Goal: Transaction & Acquisition: Purchase product/service

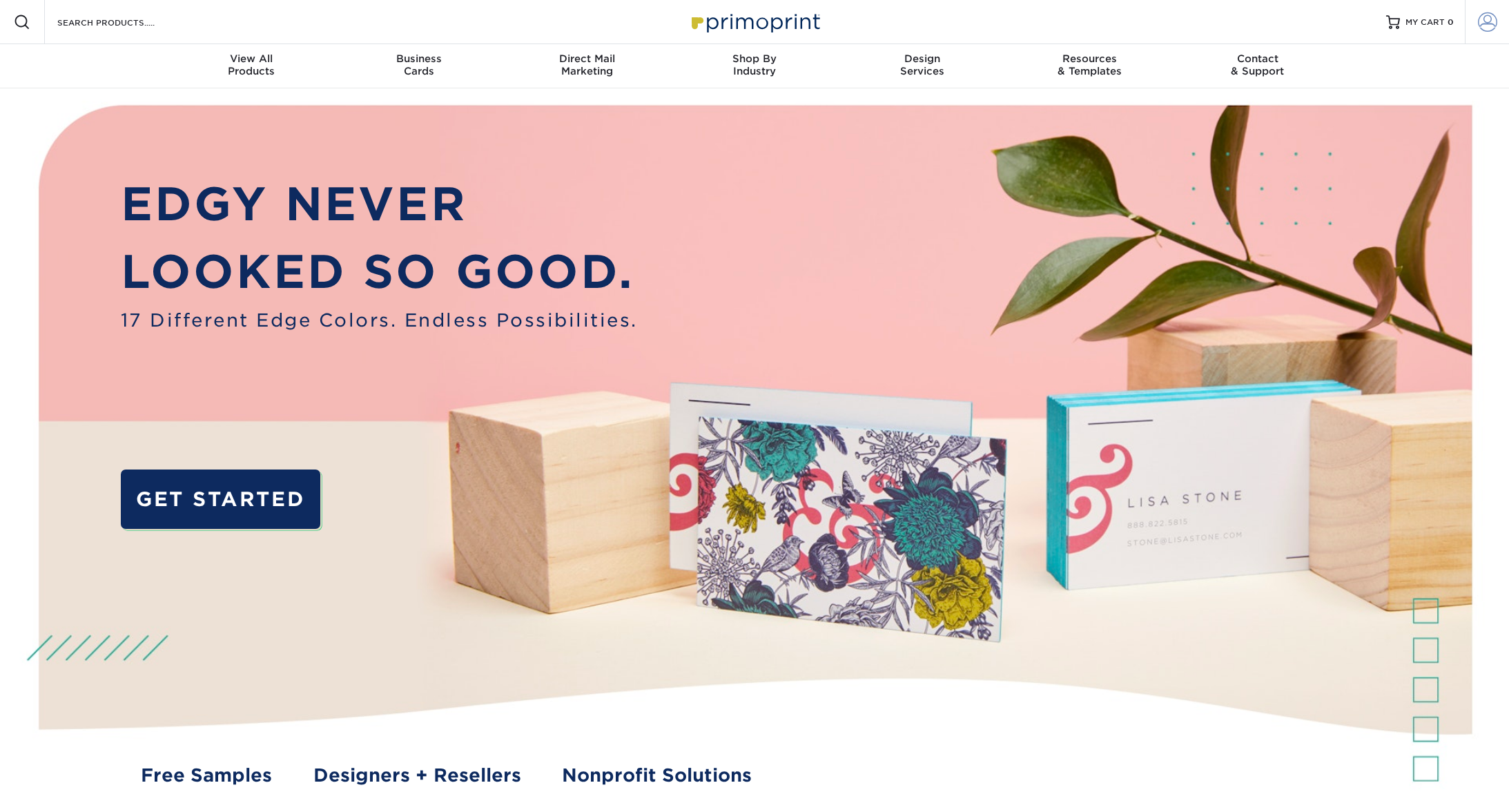
type input "prepress@browncountygraphics.com"
click at [1499, 26] on link "Account" at bounding box center [1487, 22] width 44 height 44
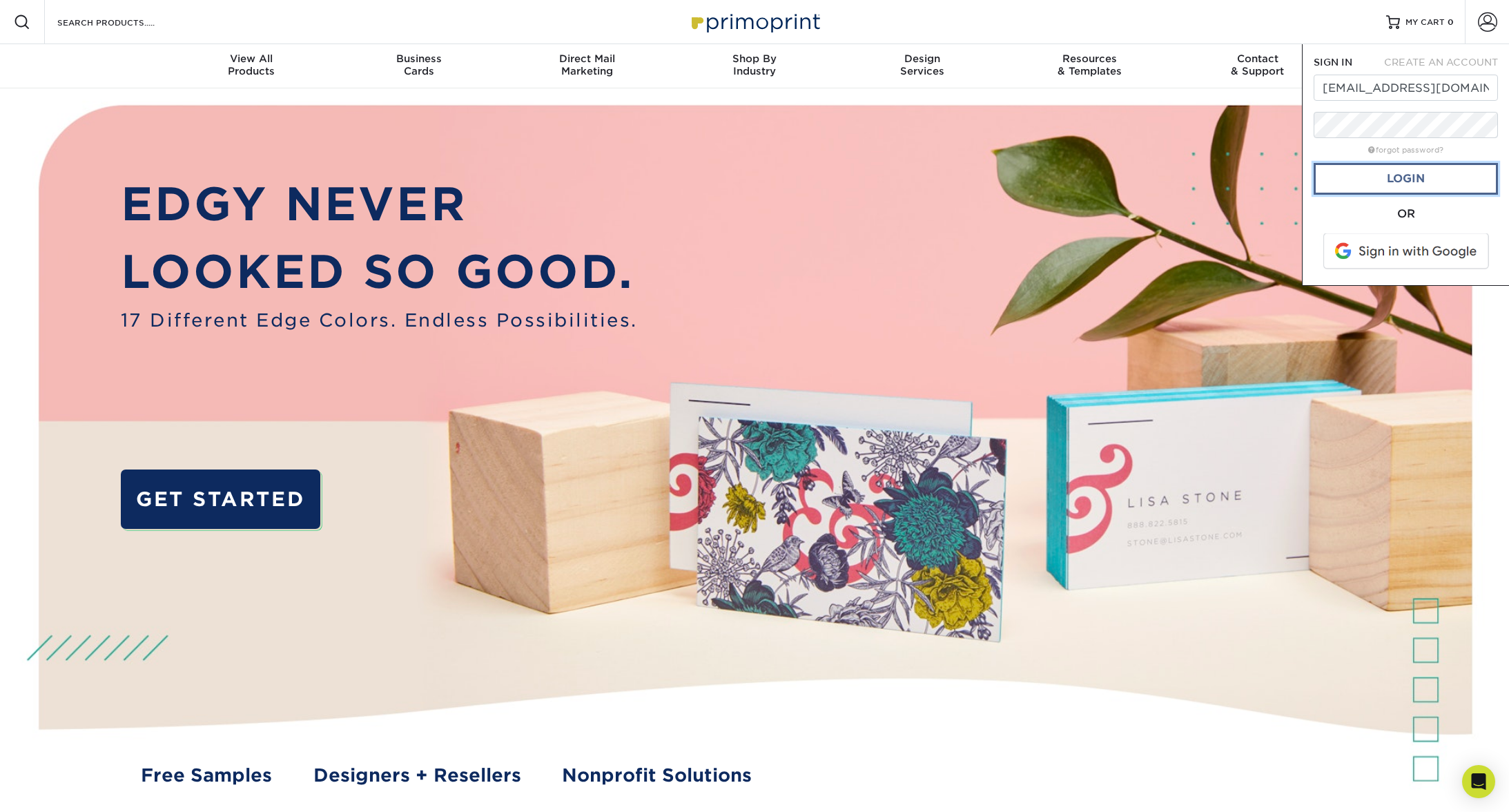
click at [1415, 178] on link "Login" at bounding box center [1406, 179] width 184 height 32
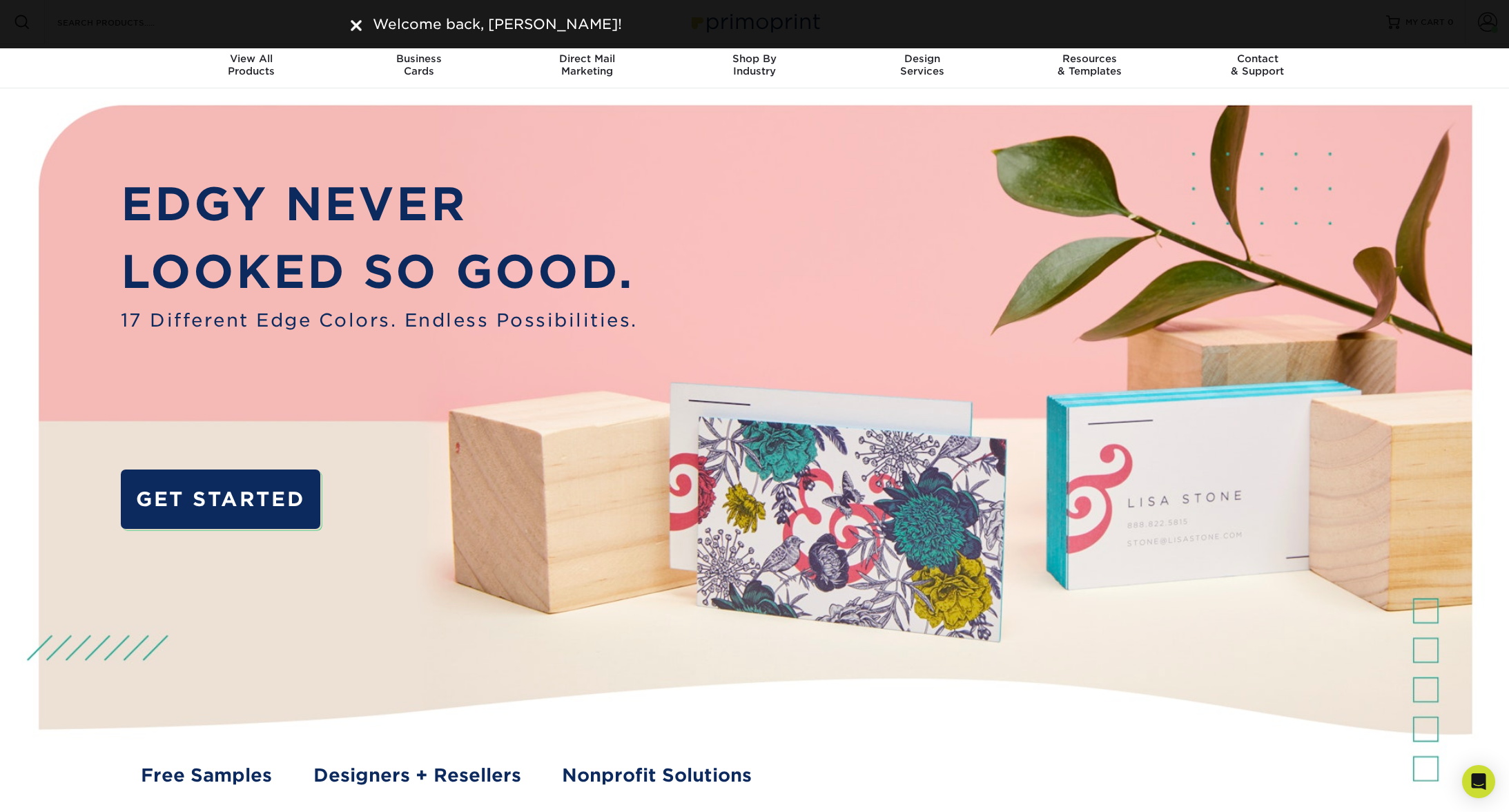
click at [354, 20] on div "Welcome back, Lisa!" at bounding box center [754, 24] width 828 height 21
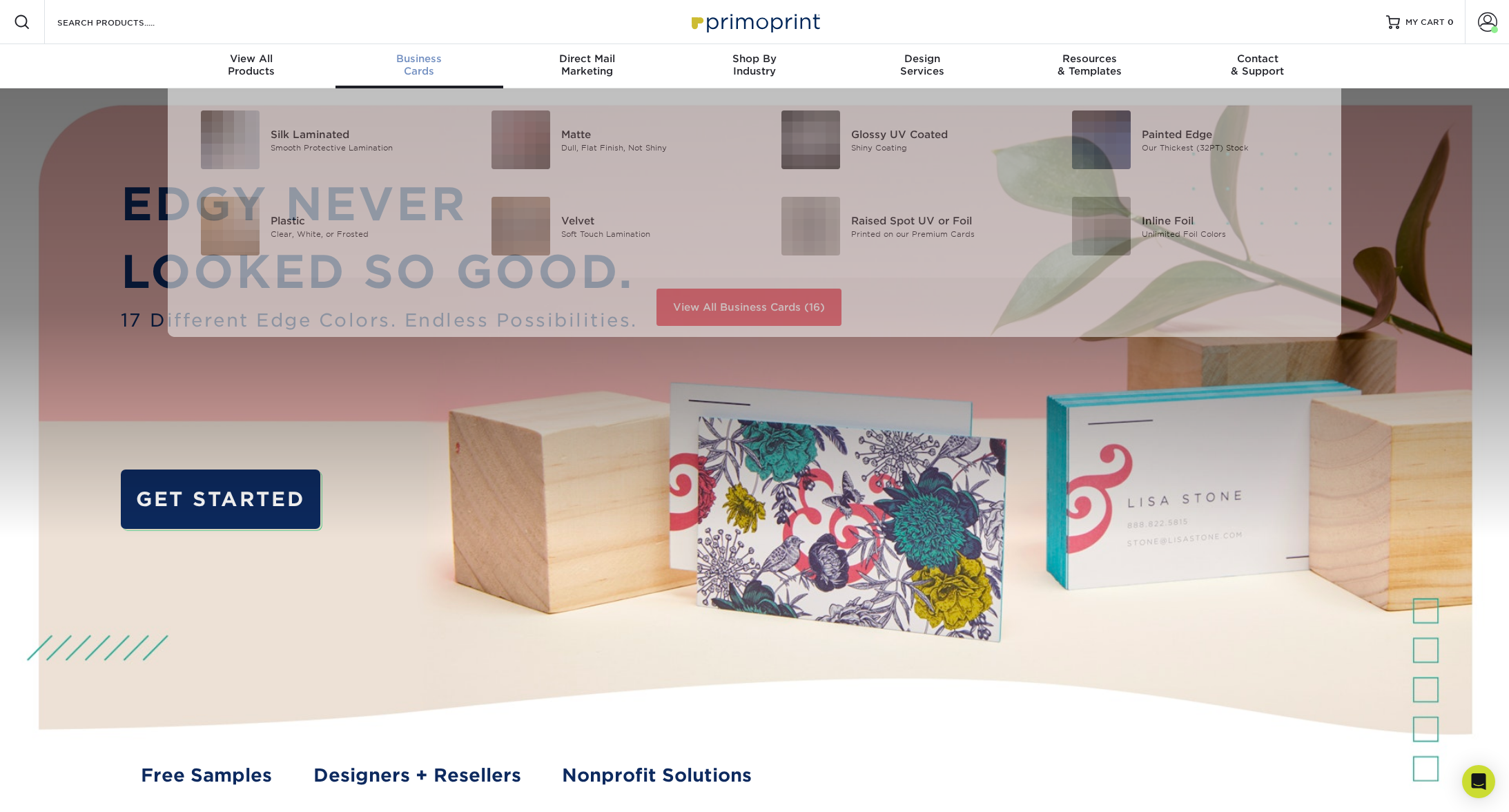
click at [422, 64] on span "Business" at bounding box center [419, 59] width 168 height 13
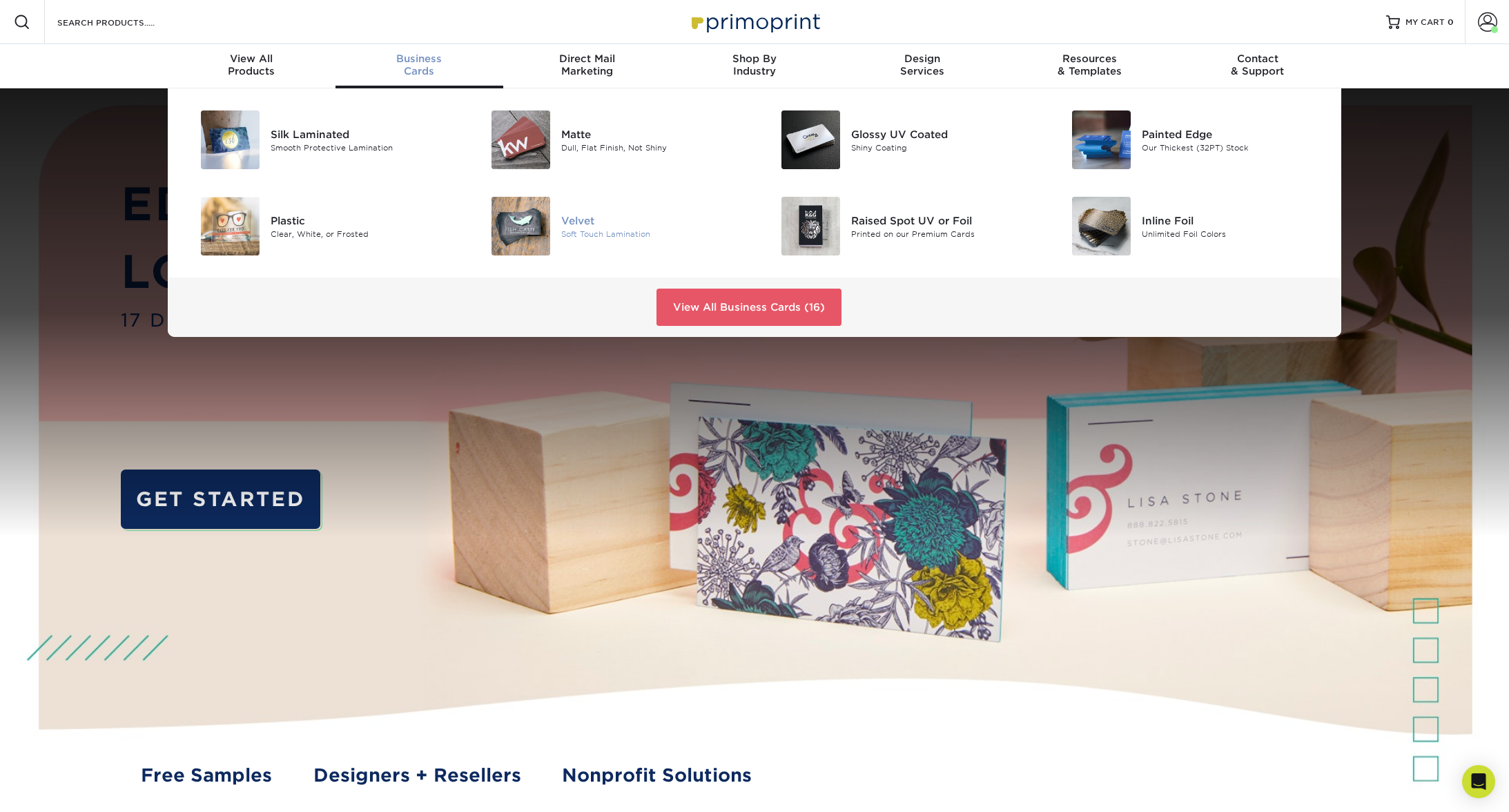
click at [548, 219] on img at bounding box center [520, 226] width 58 height 58
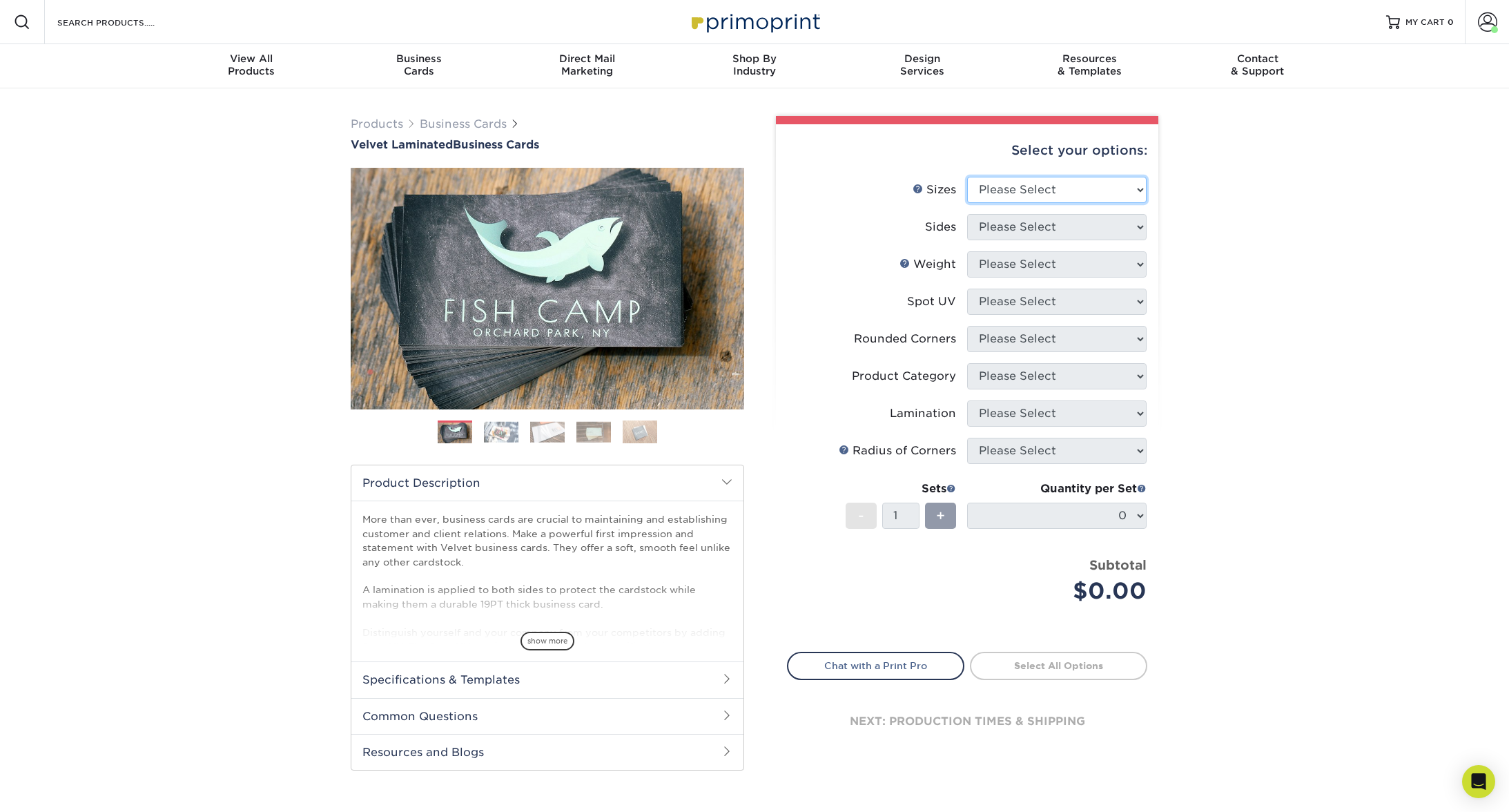
click at [1092, 198] on select "Please Select 1.5" x 3.5" - Mini 1.75" x 3.5" - Mini 2" x 2" - Square 2" x 3" -…" at bounding box center [1057, 190] width 179 height 26
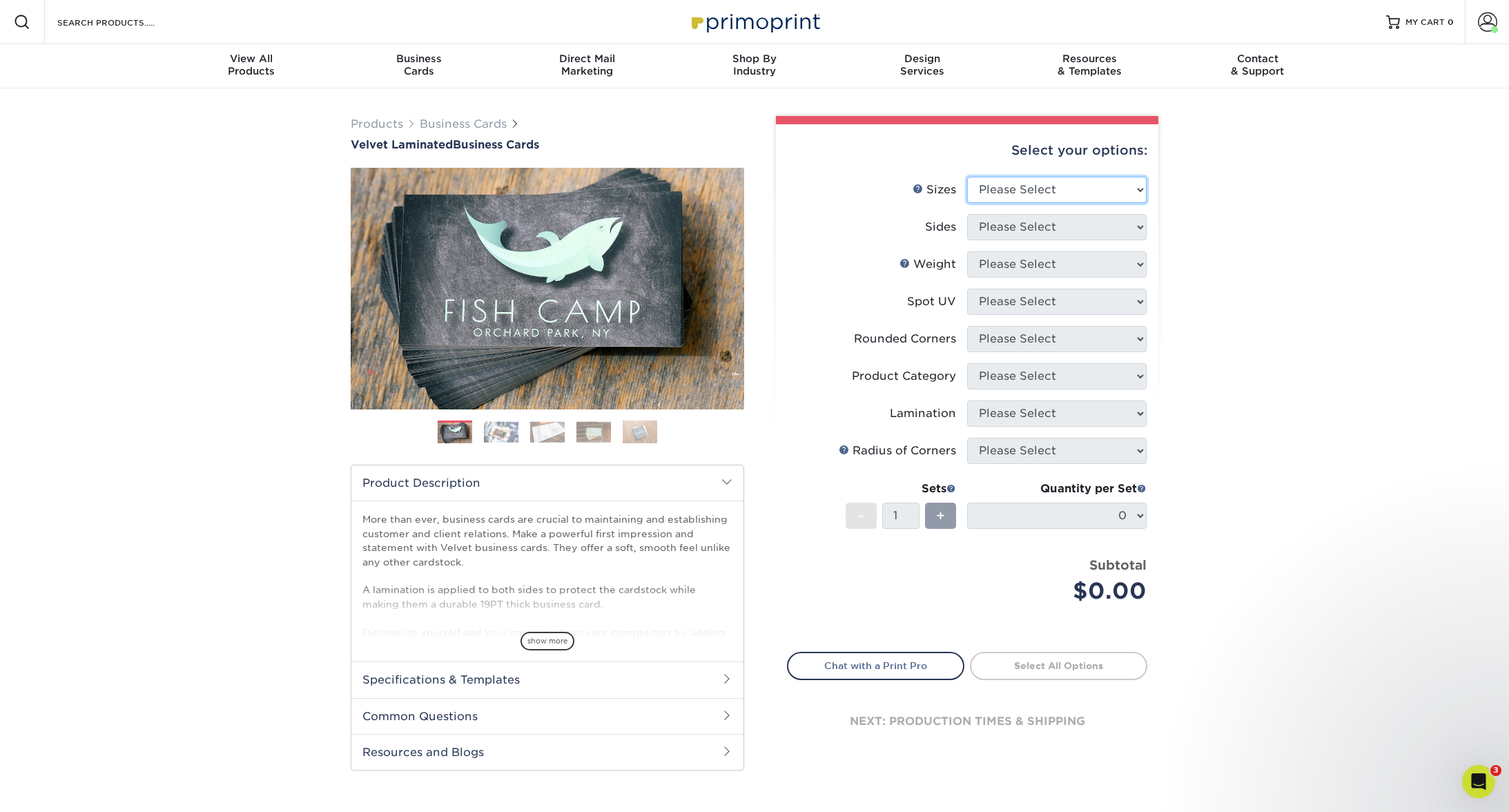
select select "2.00x3.50"
click at [967, 177] on select "Please Select 1.5" x 3.5" - Mini 1.75" x 3.5" - Mini 2" x 2" - Square 2" x 3" -…" at bounding box center [1057, 190] width 179 height 26
click at [1028, 234] on select "Please Select" at bounding box center [1057, 226] width 179 height 26
select select "13abbda7-1d64-4f25-8bb2-c179b224825d"
click at [967, 214] on select "Please Select Print Both Sides Print Front Only" at bounding box center [1057, 226] width 179 height 26
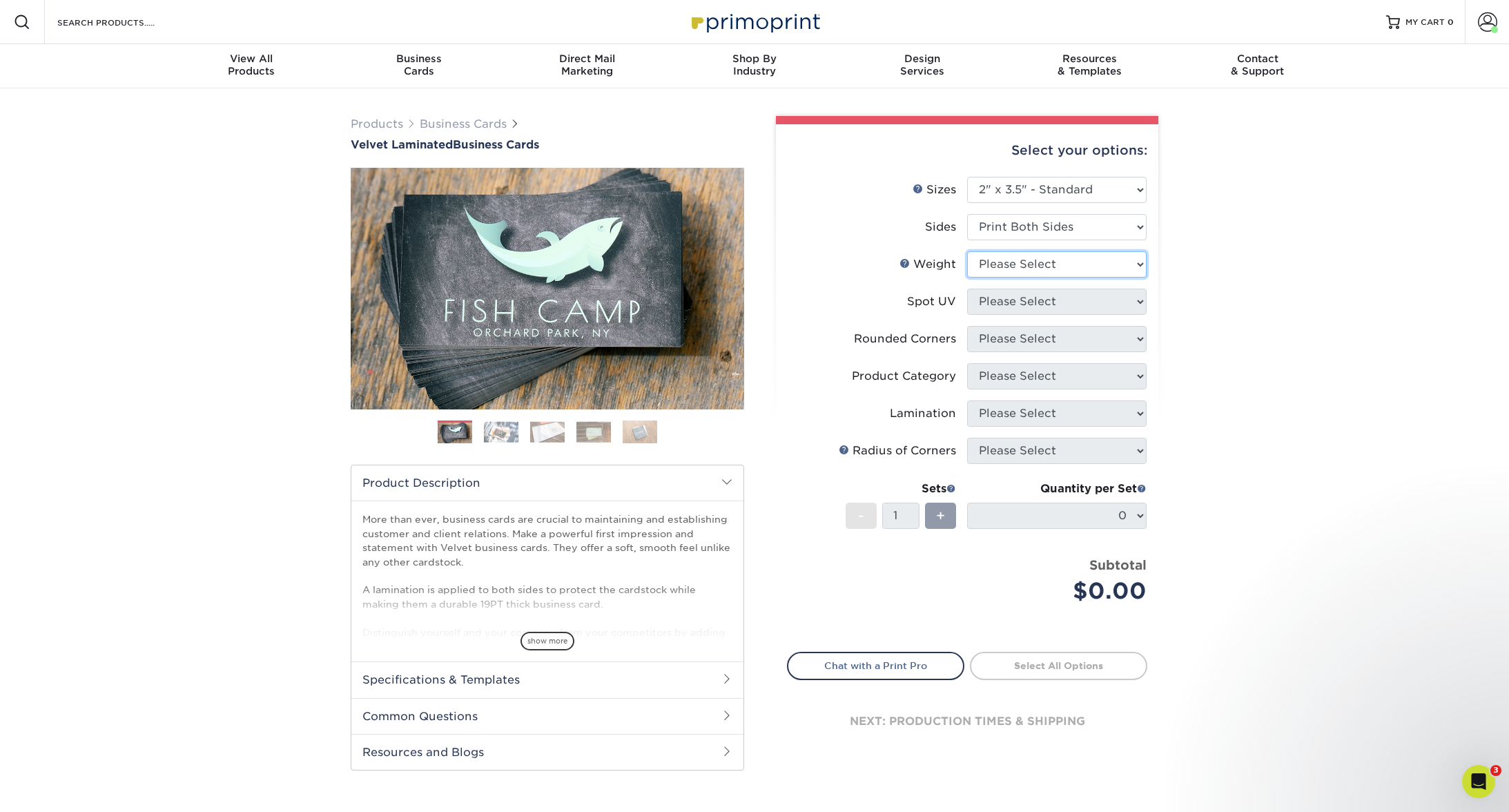
click at [1016, 262] on select "Please Select 16PT" at bounding box center [1057, 264] width 179 height 26
select select "16PT"
click at [967, 251] on select "Please Select 16PT" at bounding box center [1057, 264] width 179 height 26
click at [1019, 302] on select "Please Select No Spot UV Front and Back (Both Sides) Front Only Back Only" at bounding box center [1057, 302] width 179 height 26
select select "3"
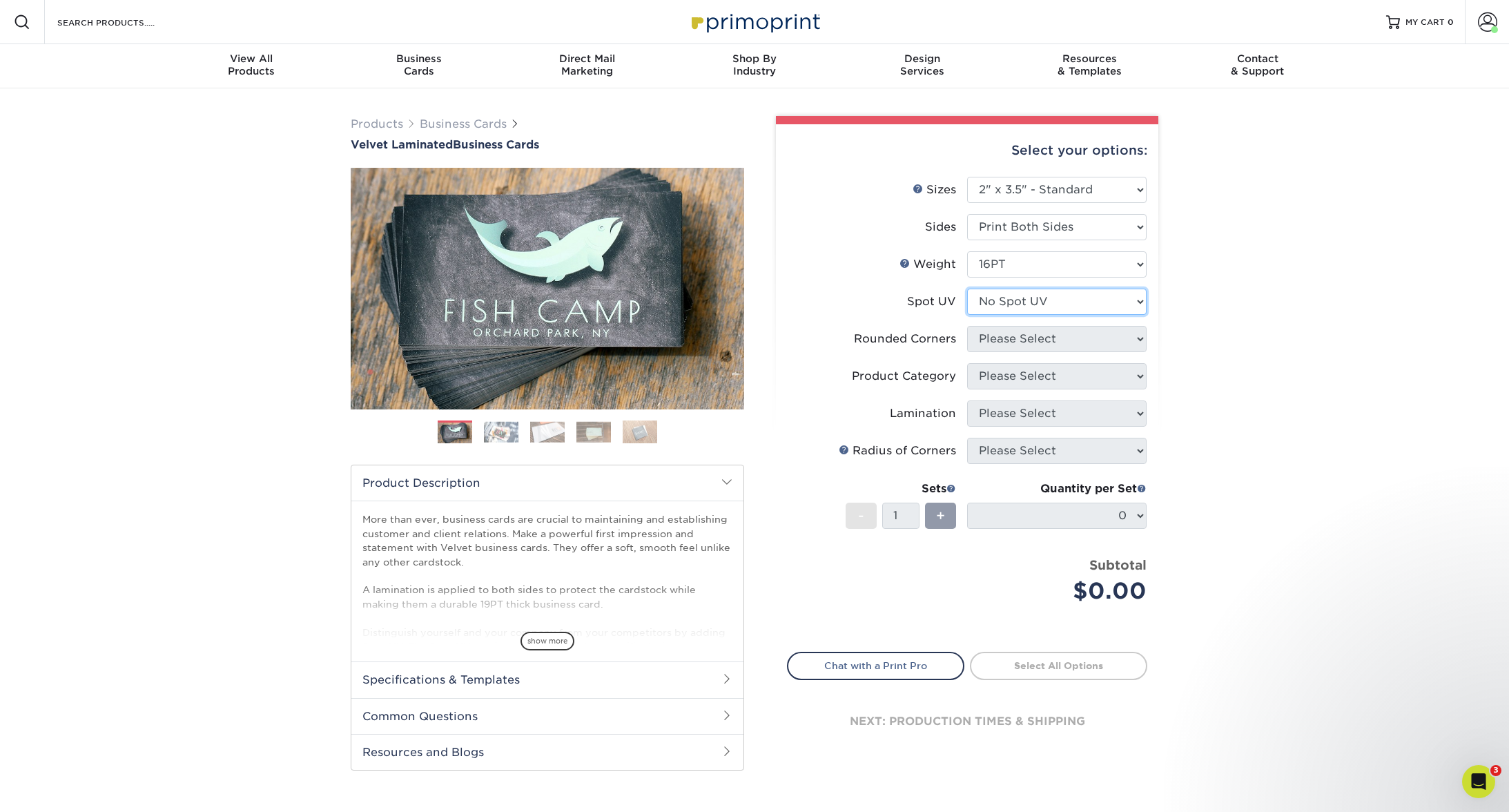
click at [967, 289] on select "Please Select No Spot UV Front and Back (Both Sides) Front Only Back Only" at bounding box center [1057, 302] width 179 height 26
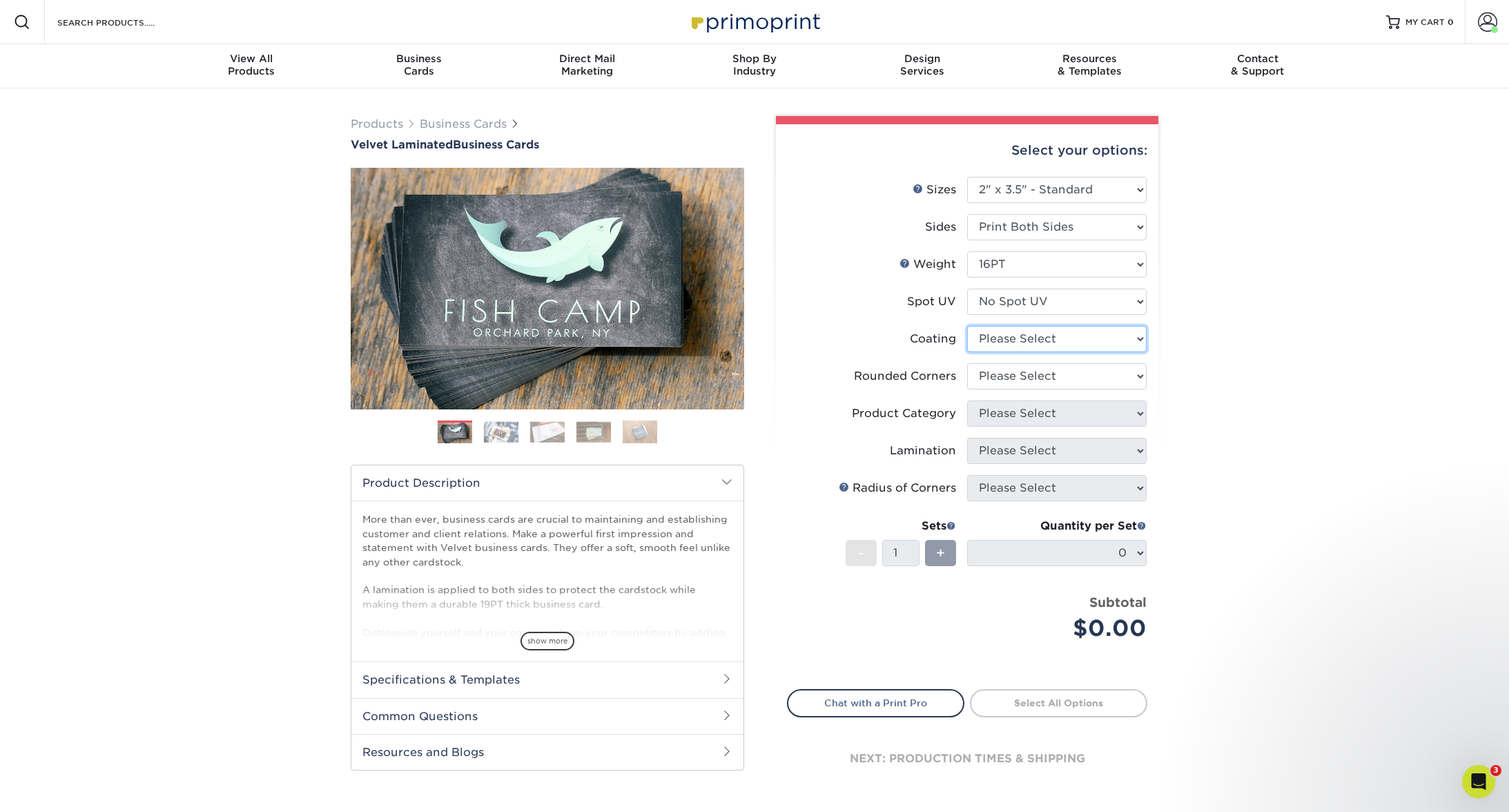
click at [1015, 334] on select at bounding box center [1057, 338] width 179 height 26
select select "3e7618de-abca-4bda-9f97-8b9129e913d8"
click at [967, 326] on select at bounding box center [1057, 338] width 179 height 26
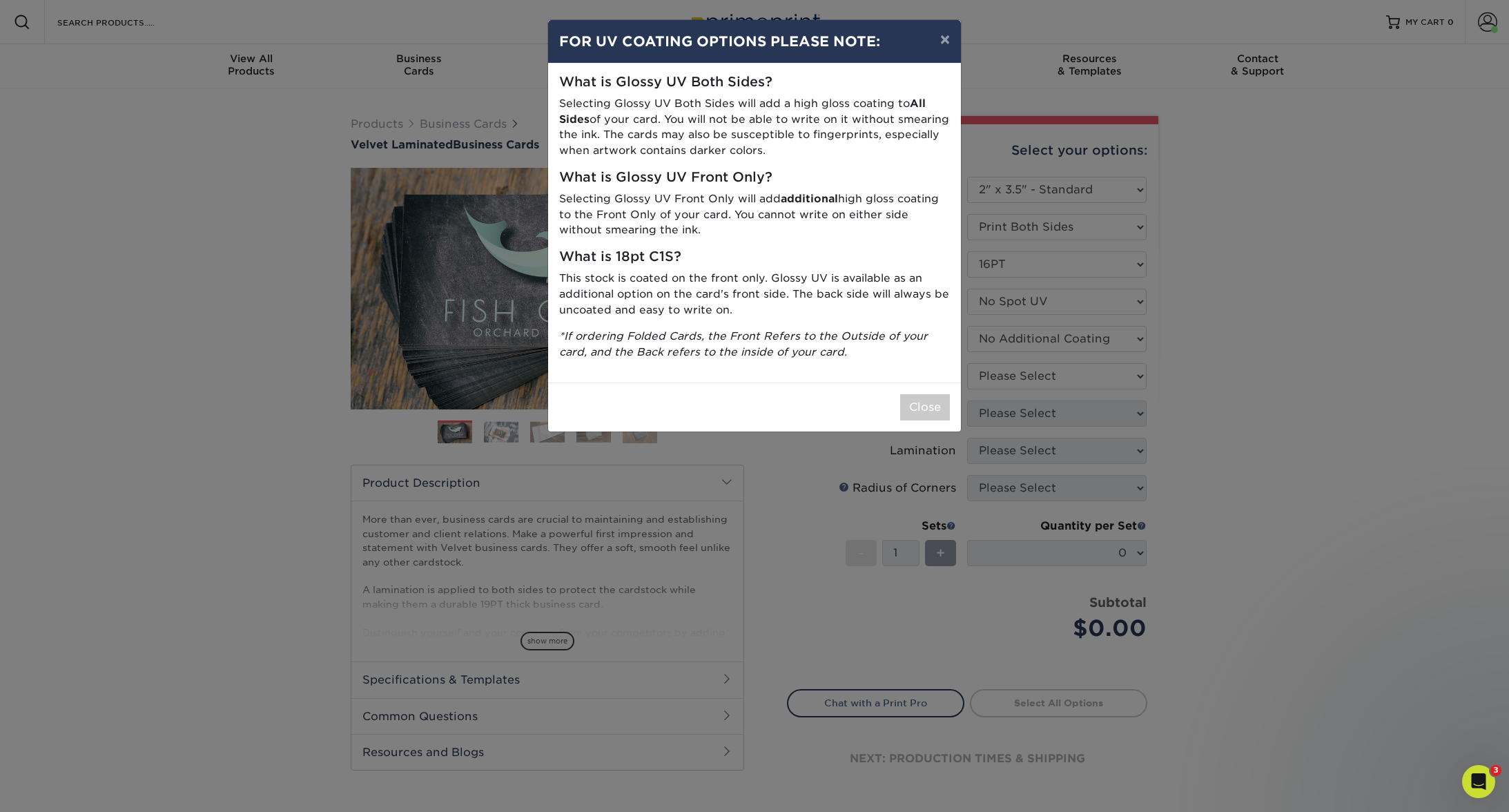
click at [1008, 377] on div "× FOR UV COATING OPTIONS PLEASE NOTE: What is Glossy UV Both Sides? Selecting G…" at bounding box center [754, 406] width 1509 height 812
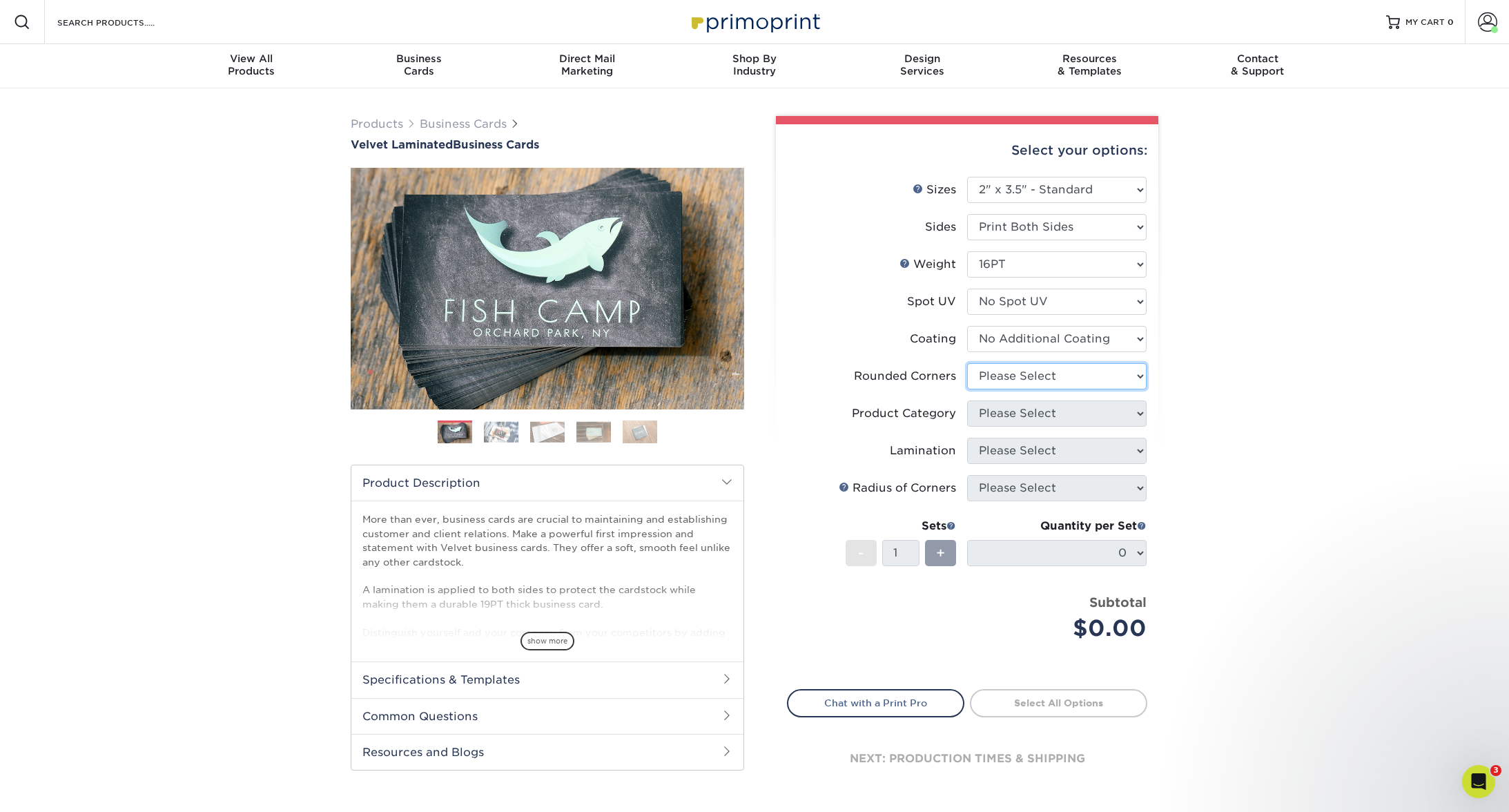
click at [1018, 379] on select "Please Select Yes - Round 2 Corners Yes - Round 4 Corners No" at bounding box center [1057, 376] width 179 height 26
select select "0"
click at [967, 363] on select "Please Select Yes - Round 2 Corners Yes - Round 4 Corners No" at bounding box center [1057, 376] width 179 height 26
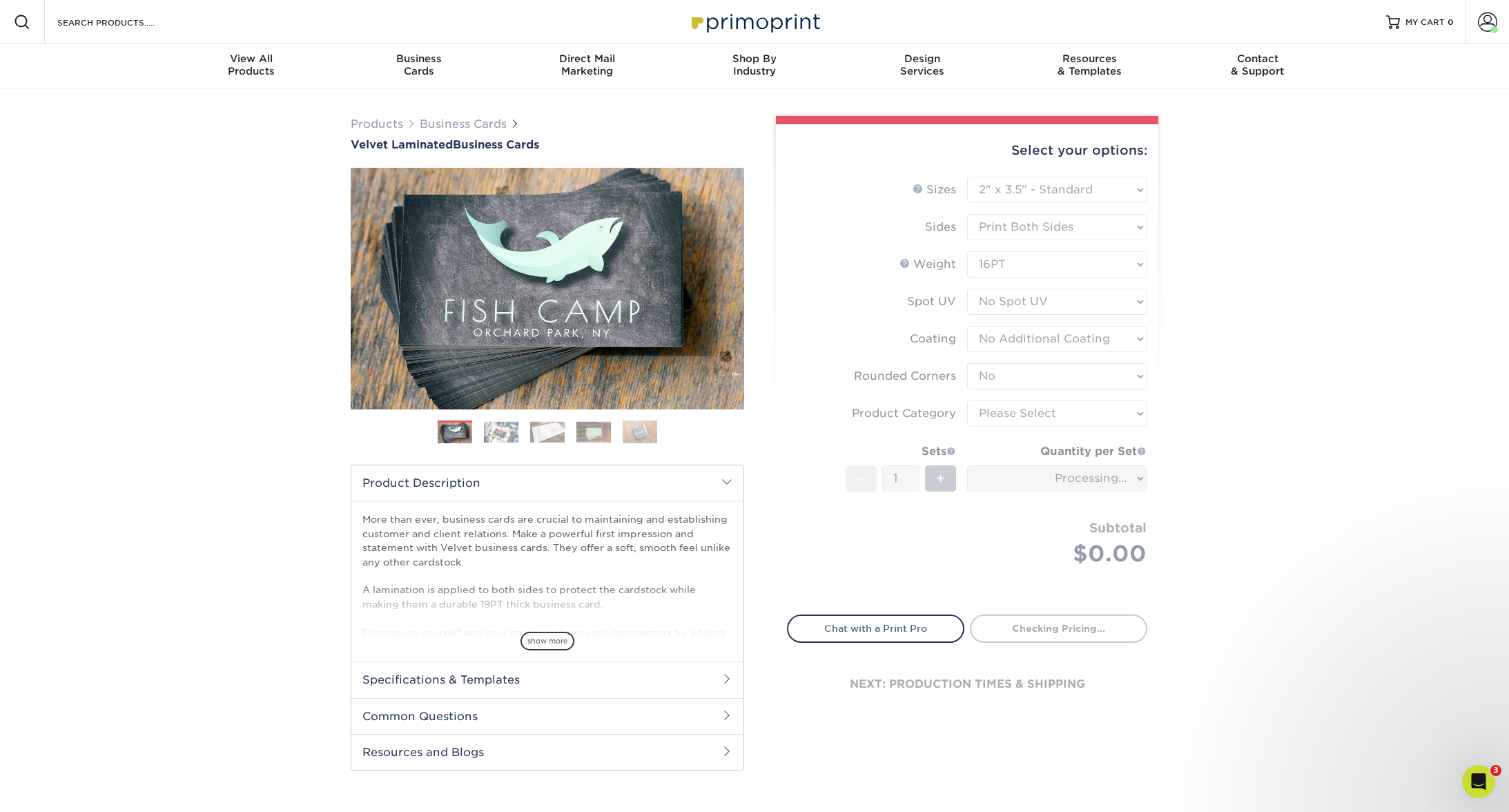
click at [1005, 414] on form "Sizes Help Sizes Please Select 1.5" x 3.5" - Mini 1.75" x 3.5" - Mini 2" x 2" -…" at bounding box center [967, 387] width 360 height 422
click at [1013, 368] on form "Sizes Help Sizes Please Select 1.5" x 3.5" - Mini 1.75" x 3.5" - Mini 2" x 2" -…" at bounding box center [967, 387] width 360 height 422
click at [1059, 420] on form "Sizes Help Sizes Please Select 1.5" x 3.5" - Mini 1.75" x 3.5" - Mini 2" x 2" -…" at bounding box center [967, 387] width 360 height 422
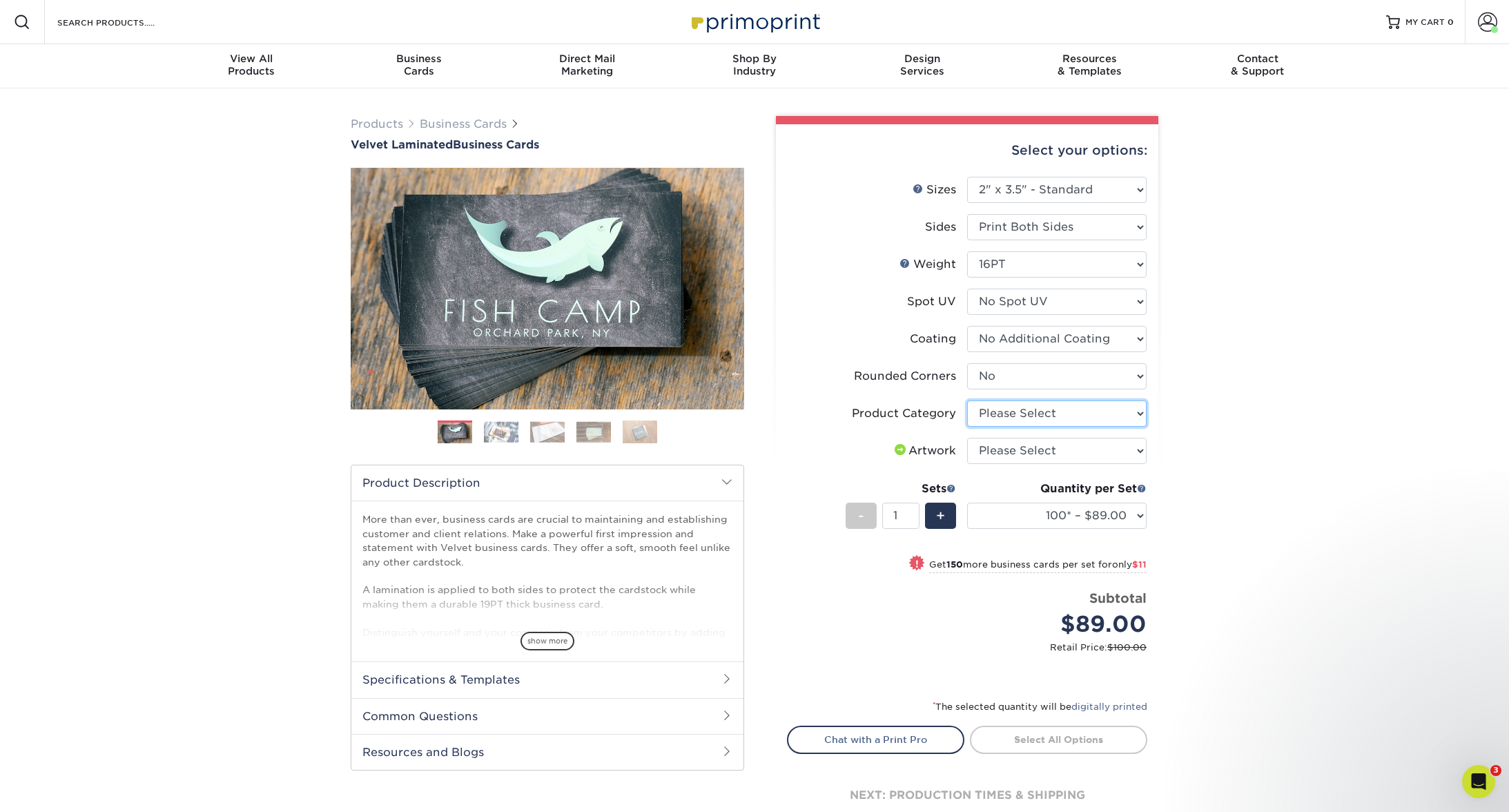
click at [1064, 415] on select "Please Select Business Cards" at bounding box center [1057, 413] width 179 height 26
select select "3b5148f1-0588-4f88-a218-97bcfdce65c1"
click at [967, 400] on select "Please Select Business Cards" at bounding box center [1057, 413] width 179 height 26
click at [1039, 448] on select "Please Select I will upload files I need a design - $100" at bounding box center [1057, 450] width 179 height 26
select select "upload"
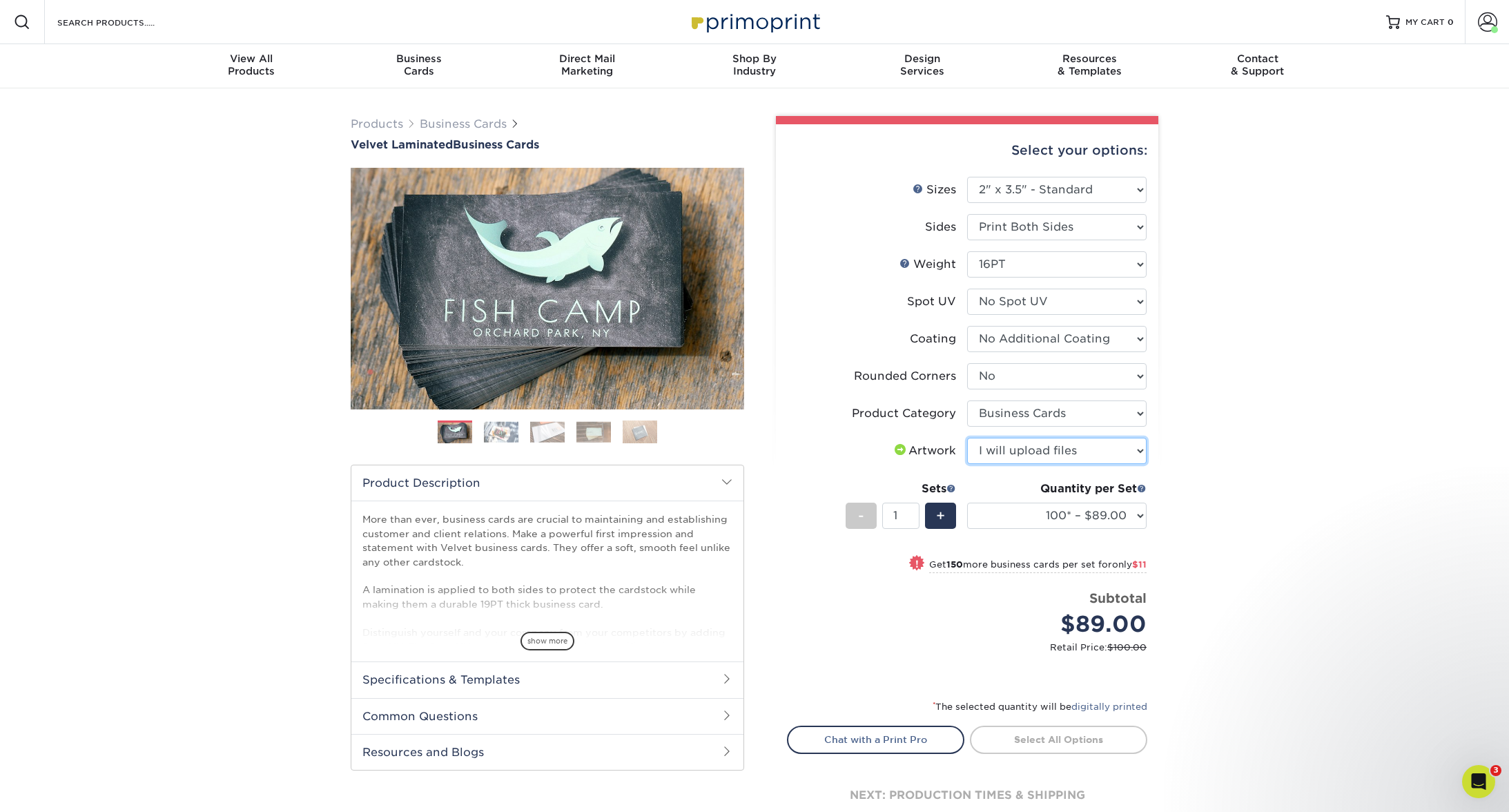
click at [967, 438] on select "Please Select I will upload files I need a design - $100" at bounding box center [1057, 450] width 179 height 26
click at [1047, 515] on select "100* – $89.00 250* – $100.00 500 – $107.00 1000 – $139.00 2500 – $273.00 5000 –…" at bounding box center [1057, 515] width 179 height 26
select select "500 – $107.00"
click at [967, 502] on select "100* – $89.00 250* – $100.00 500 – $107.00 1000 – $139.00 2500 – $273.00 5000 –…" at bounding box center [1057, 515] width 179 height 26
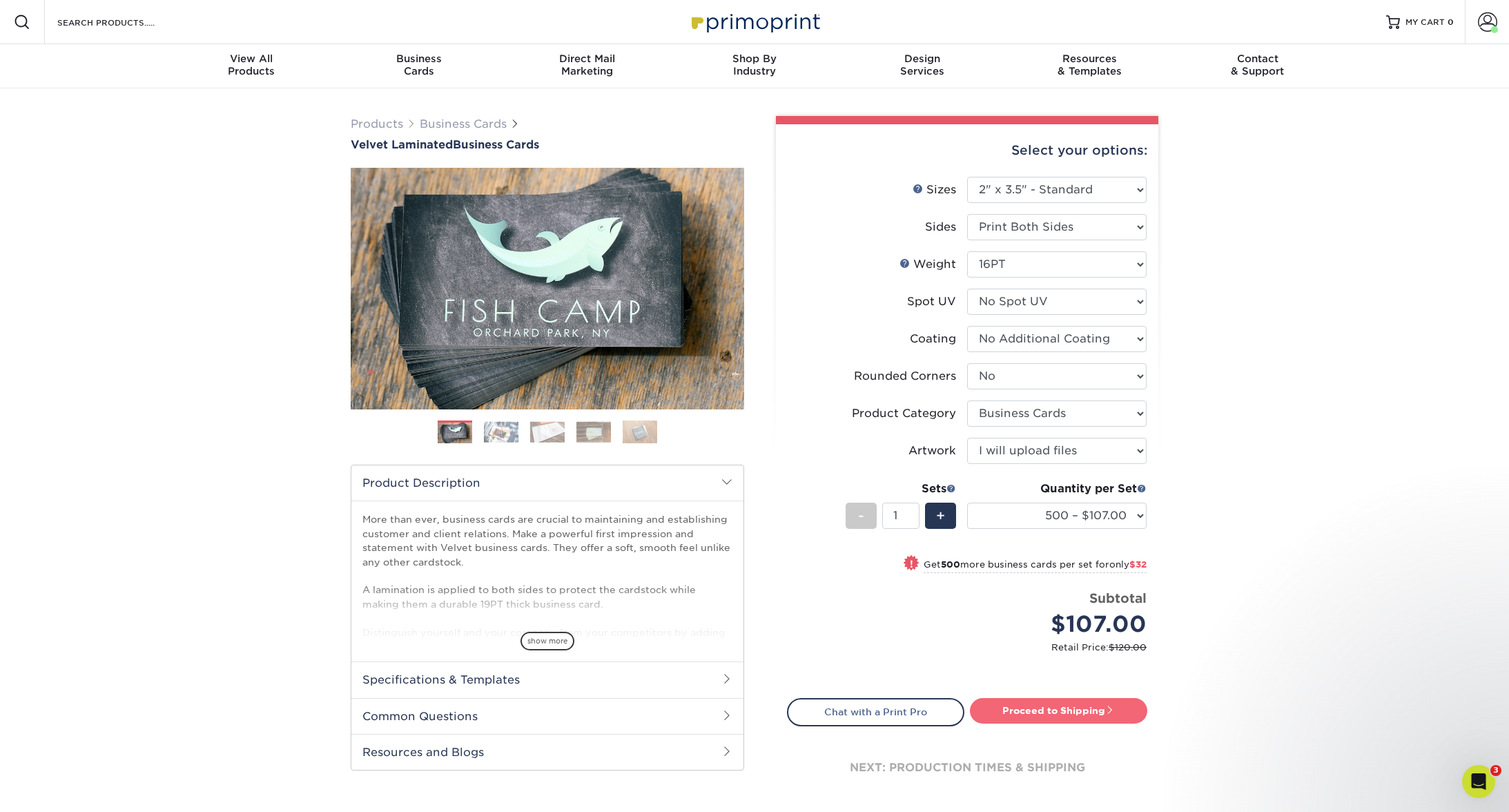
click at [1100, 703] on link "Proceed to Shipping" at bounding box center [1059, 710] width 178 height 25
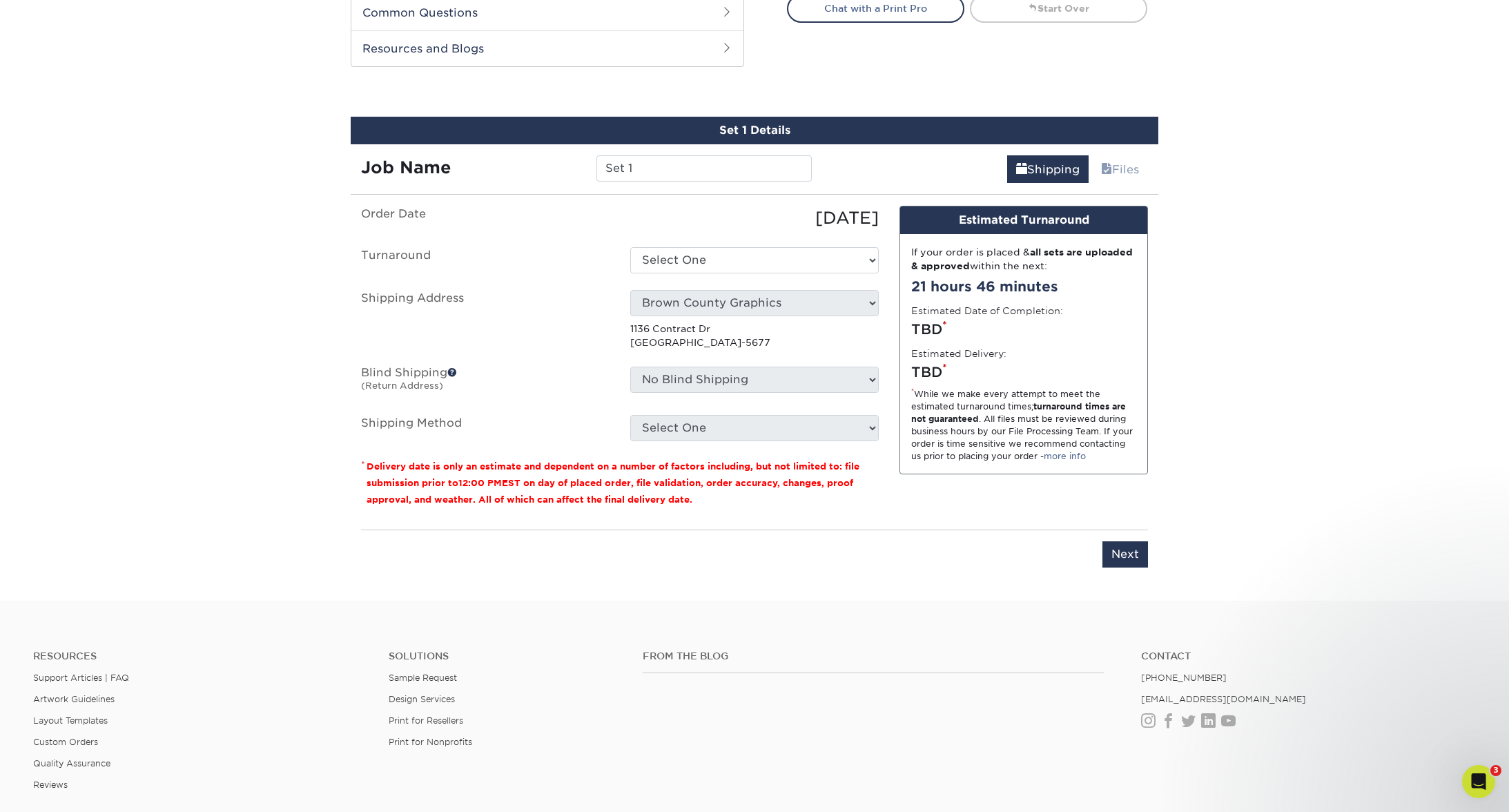
scroll to position [735, 0]
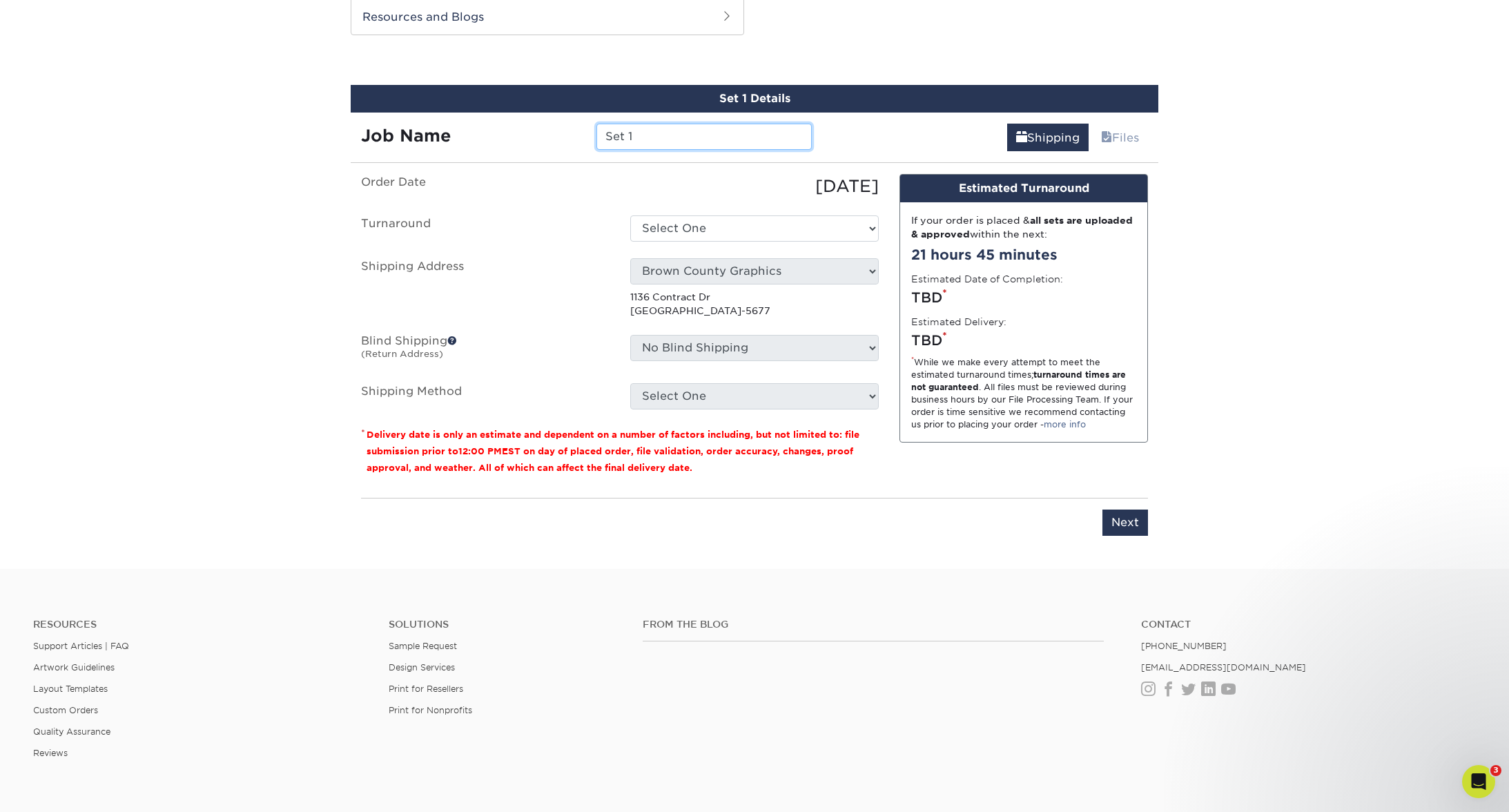
click at [657, 134] on input "Set 1" at bounding box center [703, 136] width 214 height 26
type input "146351 LakeHaus BC"
click at [710, 234] on select "Select One 2-4 Business Days 2 Day Next Business Day" at bounding box center [754, 228] width 249 height 26
select select "65a5fa8a-fb52-4714-932f-d83f09a2779d"
click at [757, 135] on input "146351 LakeHaus BC" at bounding box center [703, 136] width 214 height 26
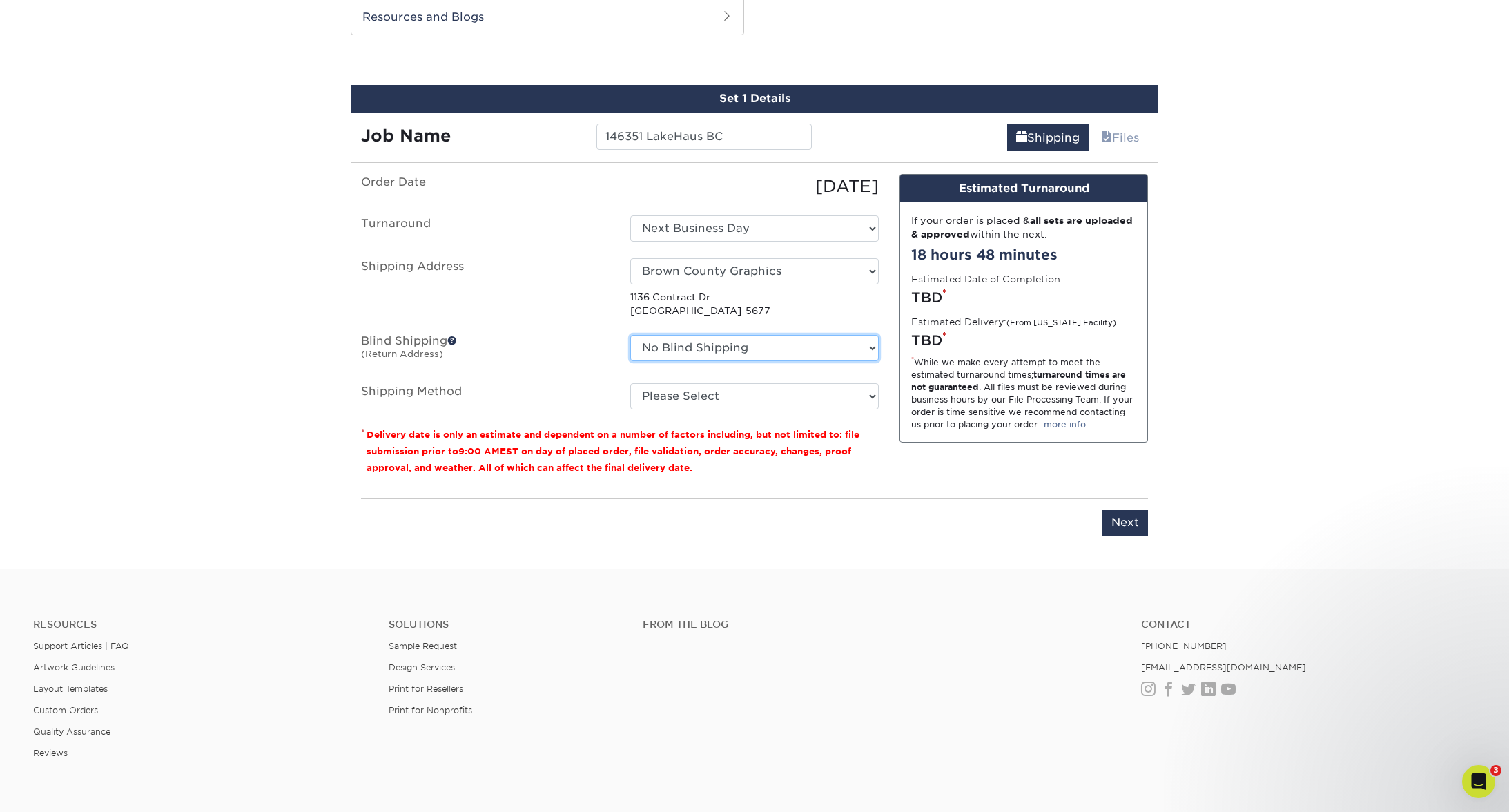
click at [751, 355] on select "No Blind Shipping Aved Trader Bay Marine MI-Derek Thompson Bay Marine of Chicag…" at bounding box center [754, 347] width 249 height 26
click at [704, 394] on select "Please Select Ground Shipping (+$8.96) 3 Day Shipping Service (+$15.33) 2 Day A…" at bounding box center [754, 396] width 249 height 26
select select "03"
click at [630, 383] on select "Please Select Ground Shipping (+$8.96) 3 Day Shipping Service (+$15.33) 2 Day A…" at bounding box center [754, 396] width 249 height 26
click at [1139, 515] on input "Next" at bounding box center [1125, 522] width 46 height 26
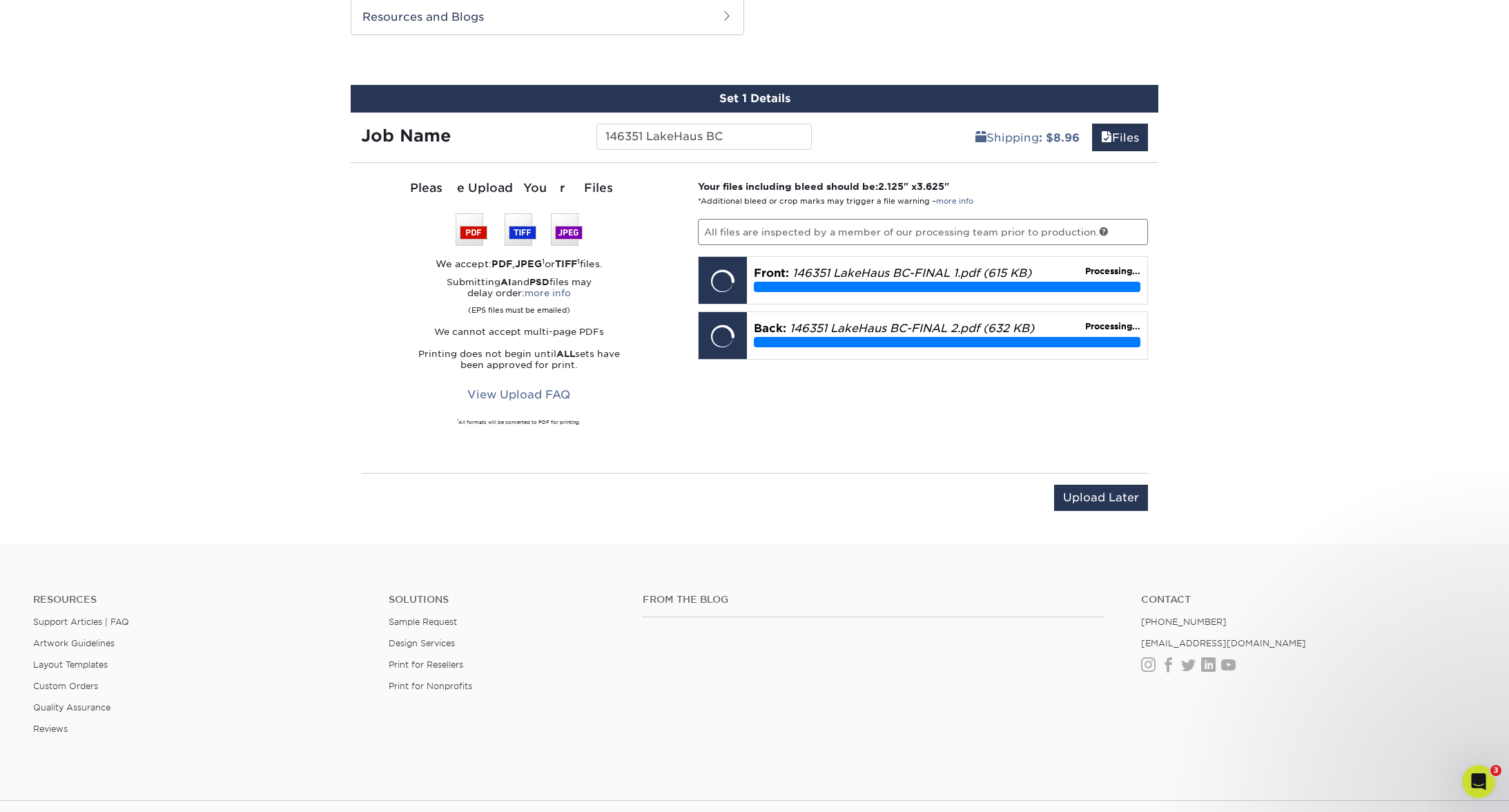
drag, startPoint x: 1285, startPoint y: 178, endPoint x: 1307, endPoint y: 210, distance: 38.8
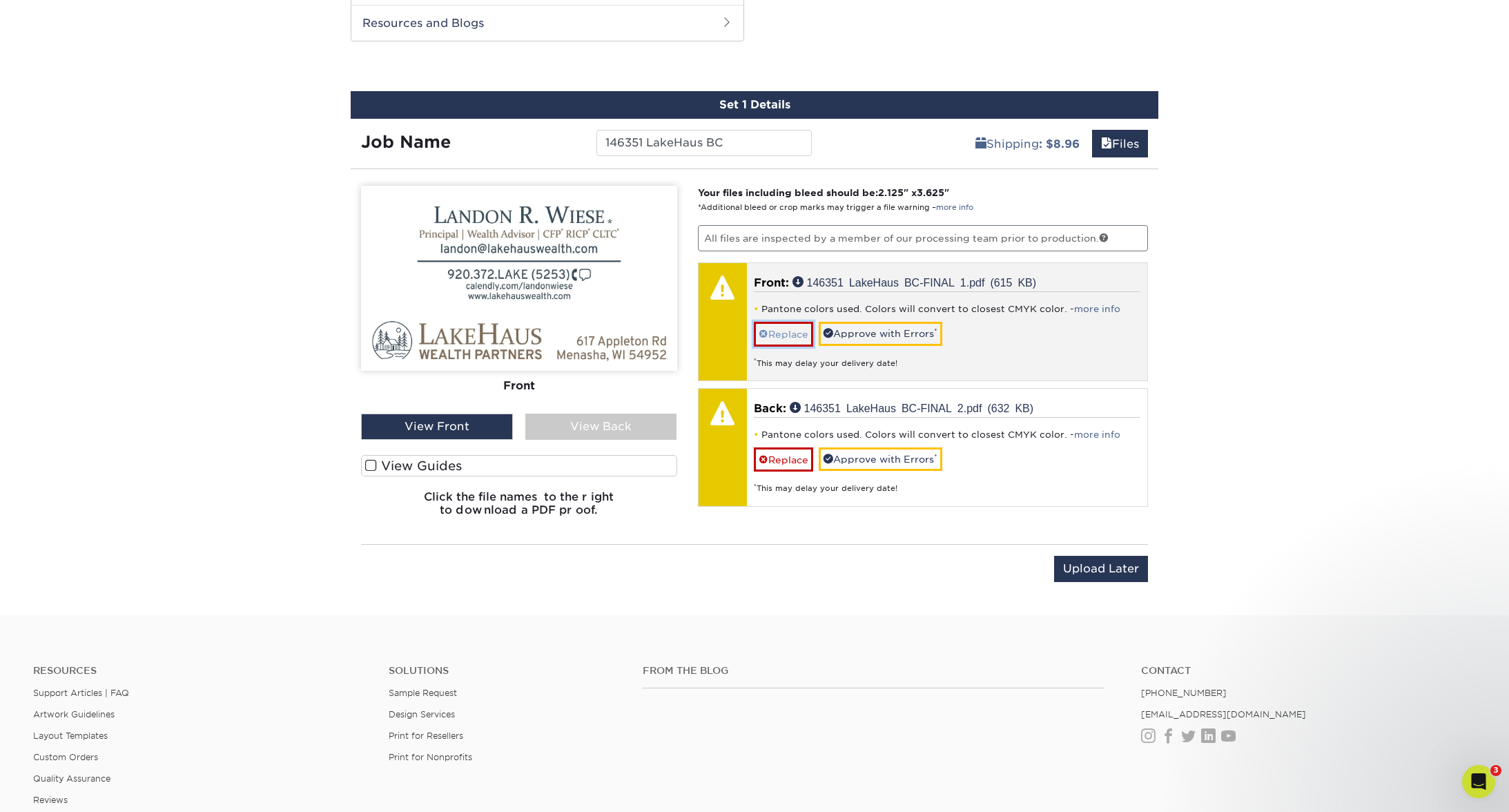
click at [783, 323] on link "Replace" at bounding box center [783, 334] width 59 height 24
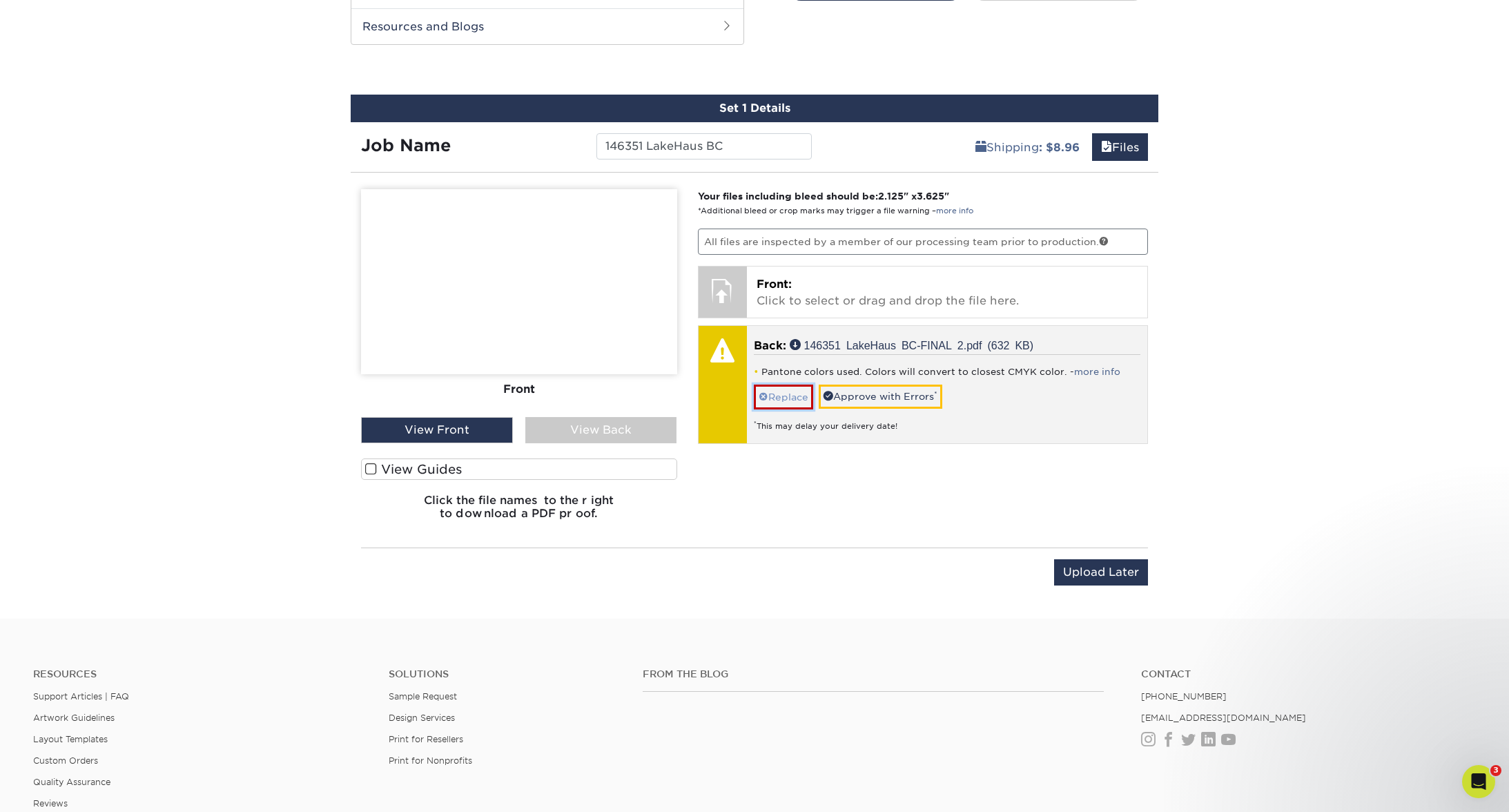
click at [782, 380] on div "Pantone colors used. Colors will convert to closest CMYK color. - more info Rep…" at bounding box center [947, 393] width 387 height 78
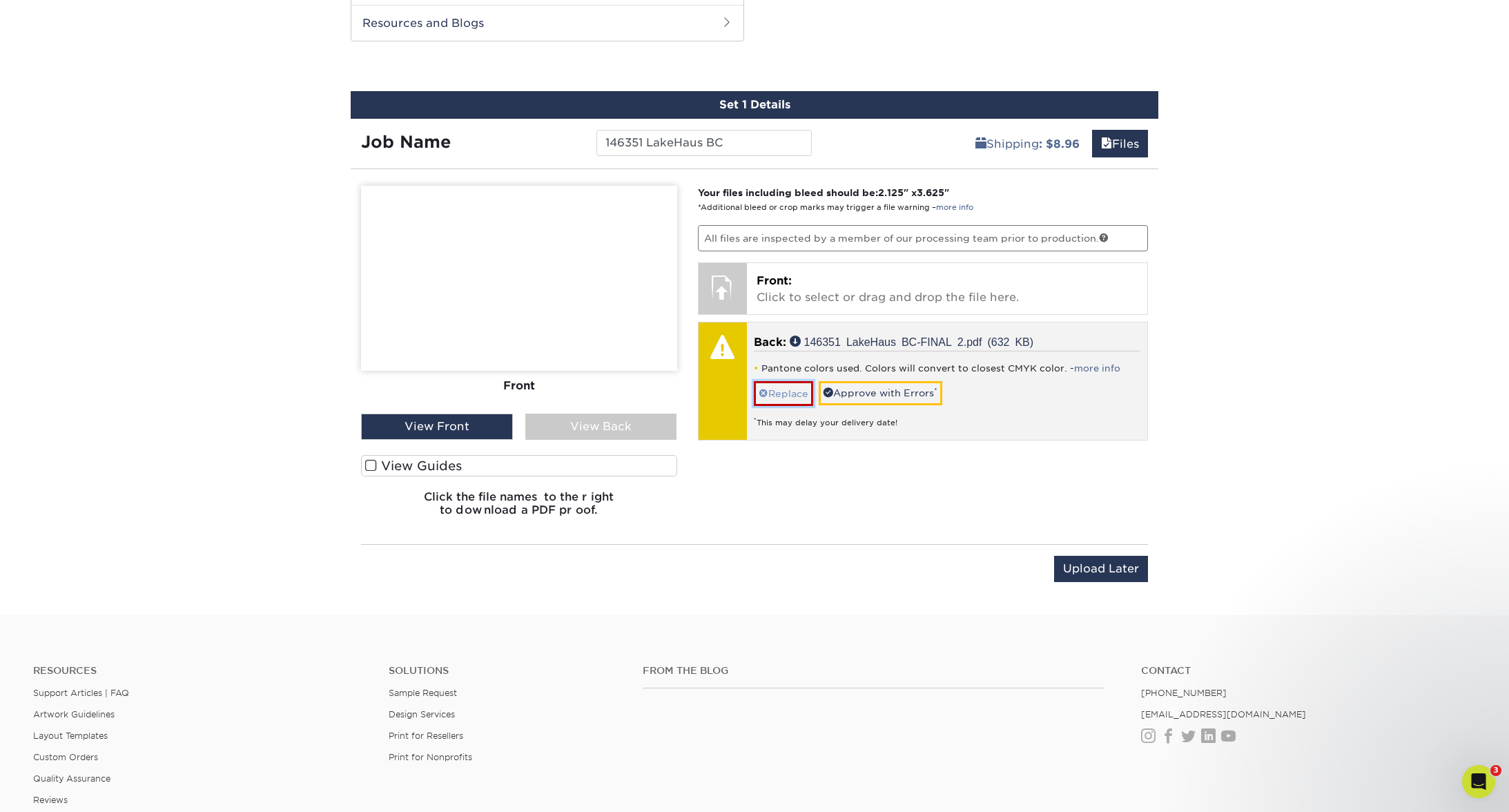
click at [782, 397] on link "Replace" at bounding box center [783, 393] width 59 height 24
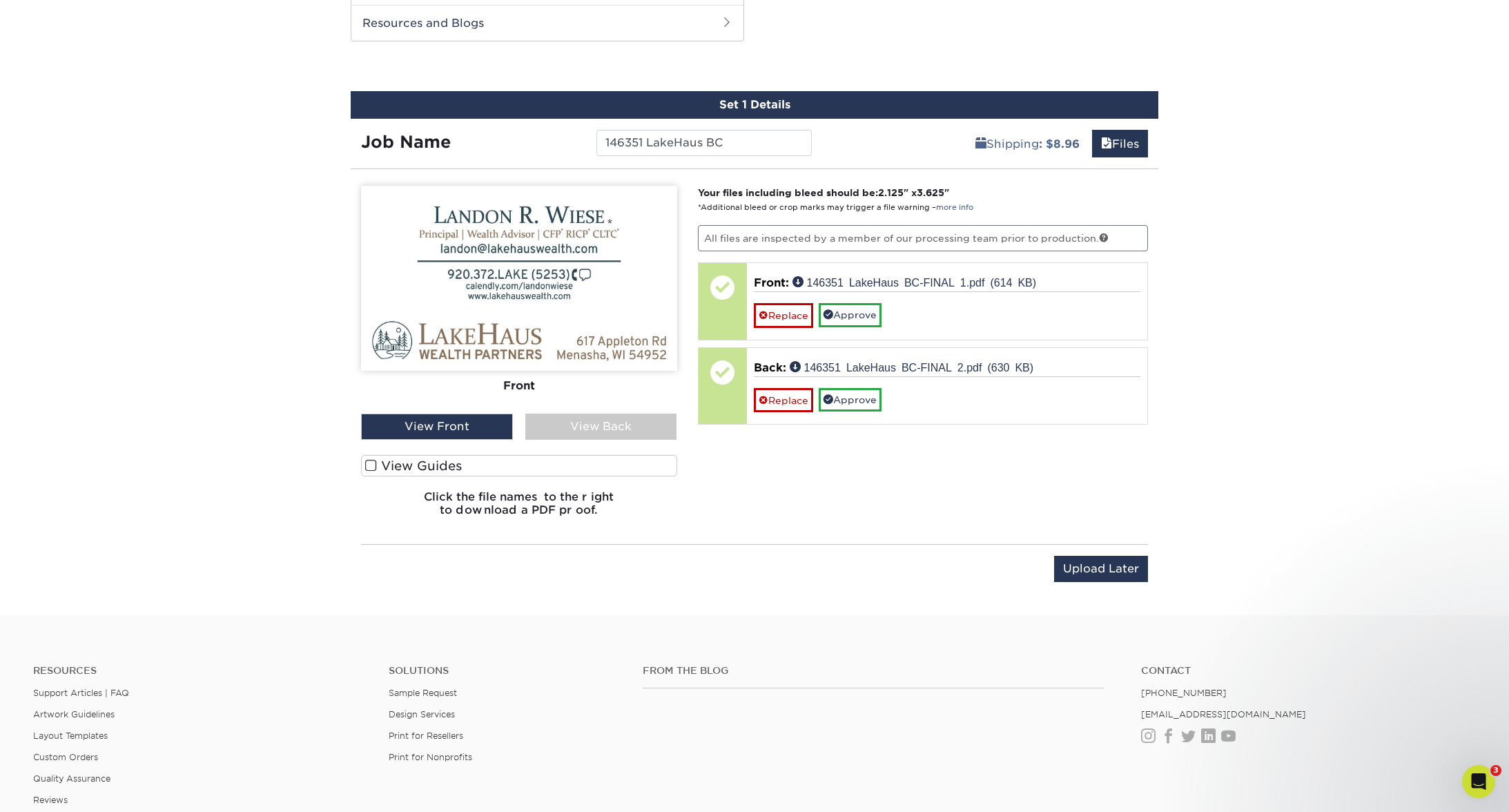
click at [618, 414] on div "View Back" at bounding box center [602, 426] width 152 height 26
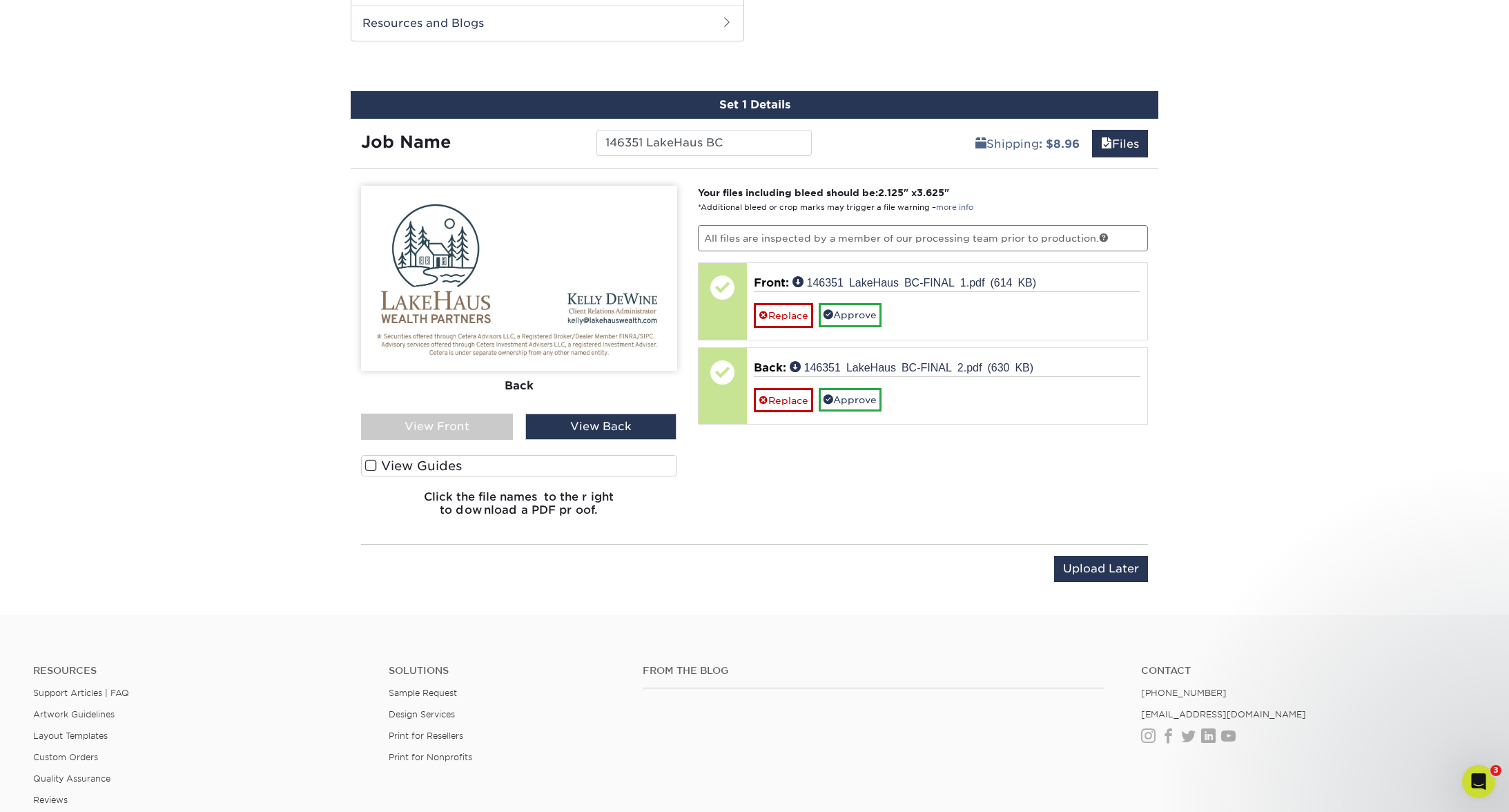
click at [485, 422] on div "View Front" at bounding box center [437, 426] width 152 height 26
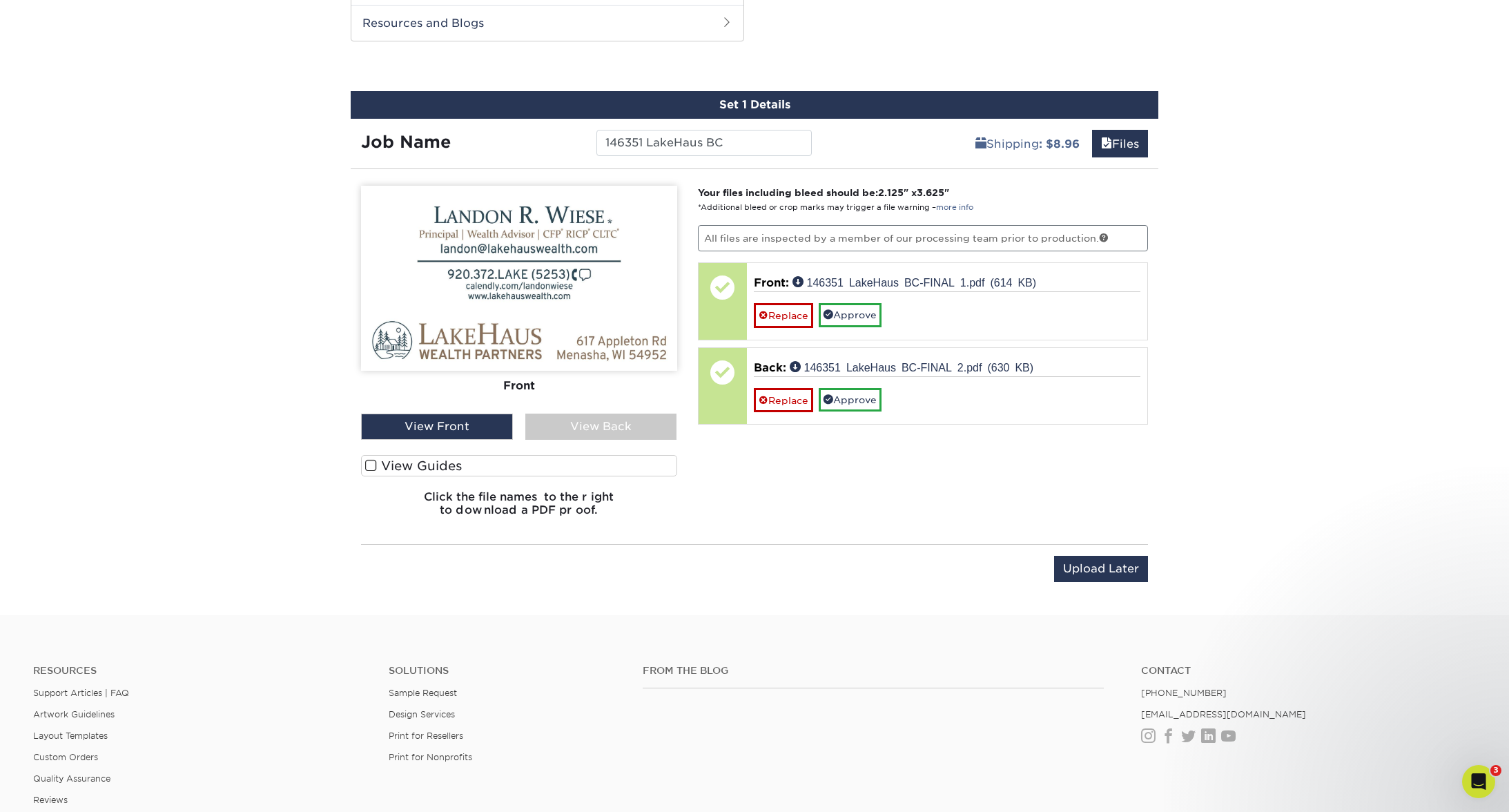
drag, startPoint x: 551, startPoint y: 430, endPoint x: 524, endPoint y: 447, distance: 31.9
click at [551, 430] on div "View Back" at bounding box center [602, 426] width 152 height 26
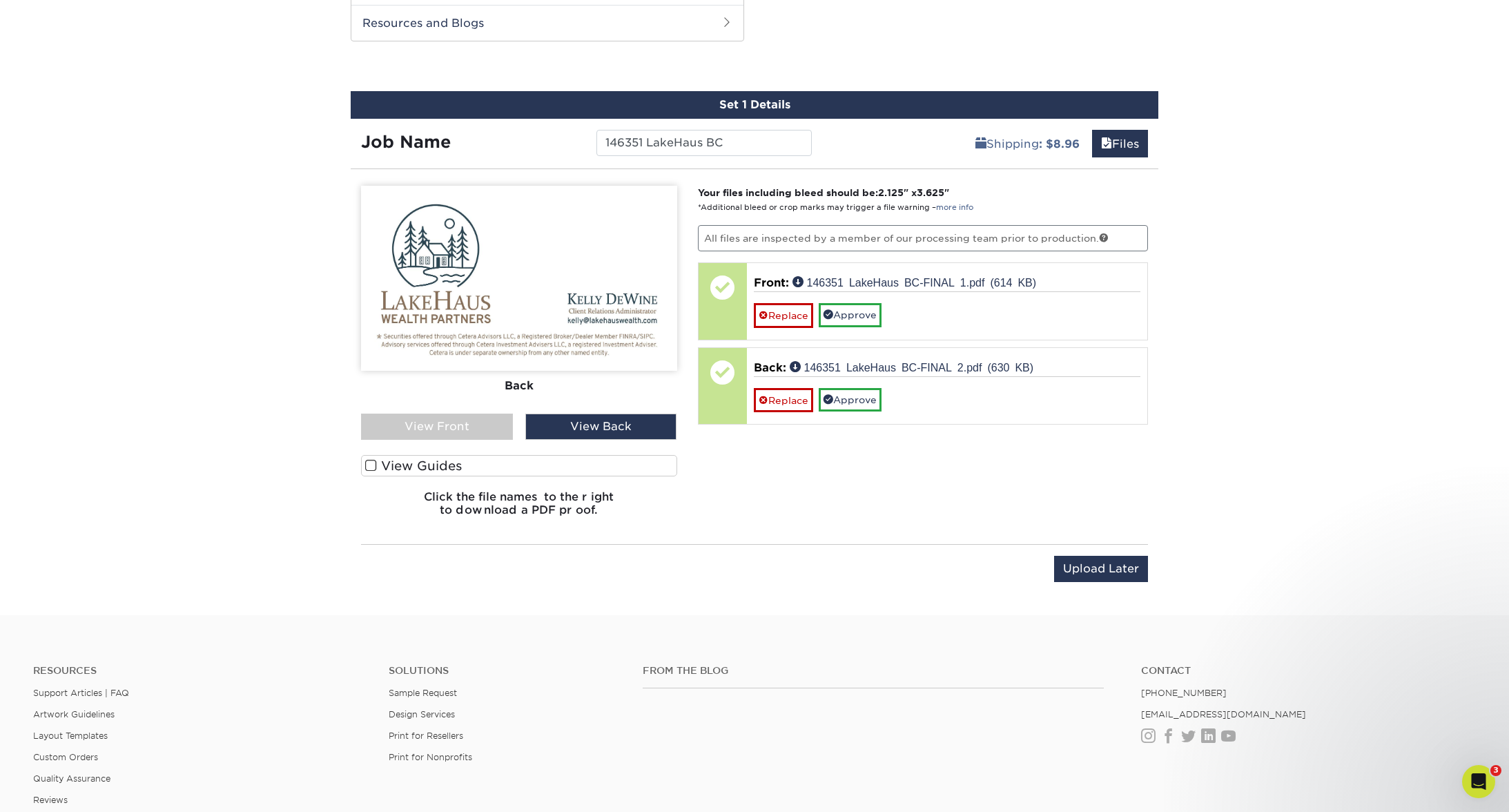
click at [517, 455] on label "View Guides" at bounding box center [518, 466] width 316 height 22
click at [0, 0] on input "View Guides" at bounding box center [0, 0] width 0 height 0
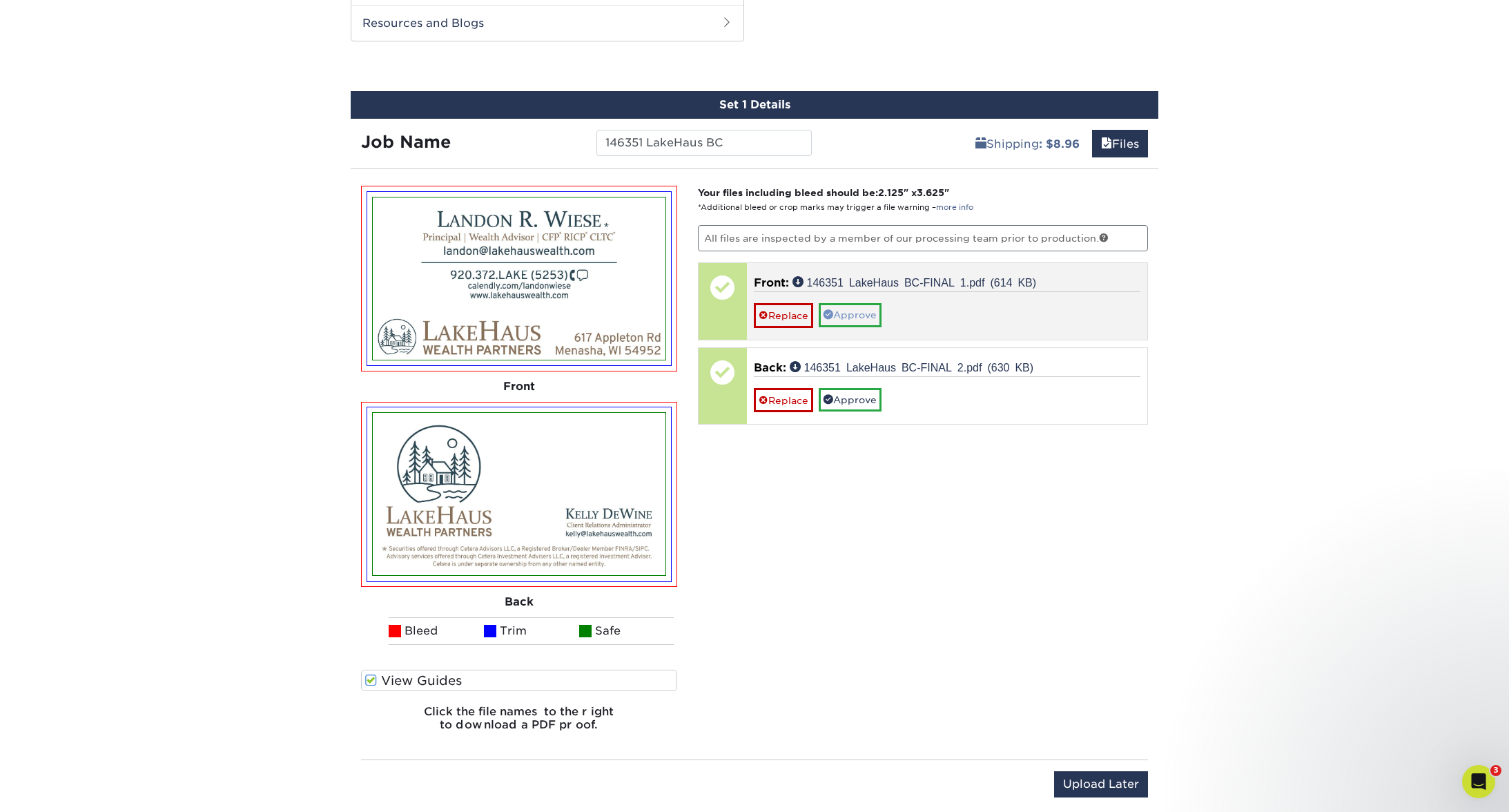
scroll to position [727, 0]
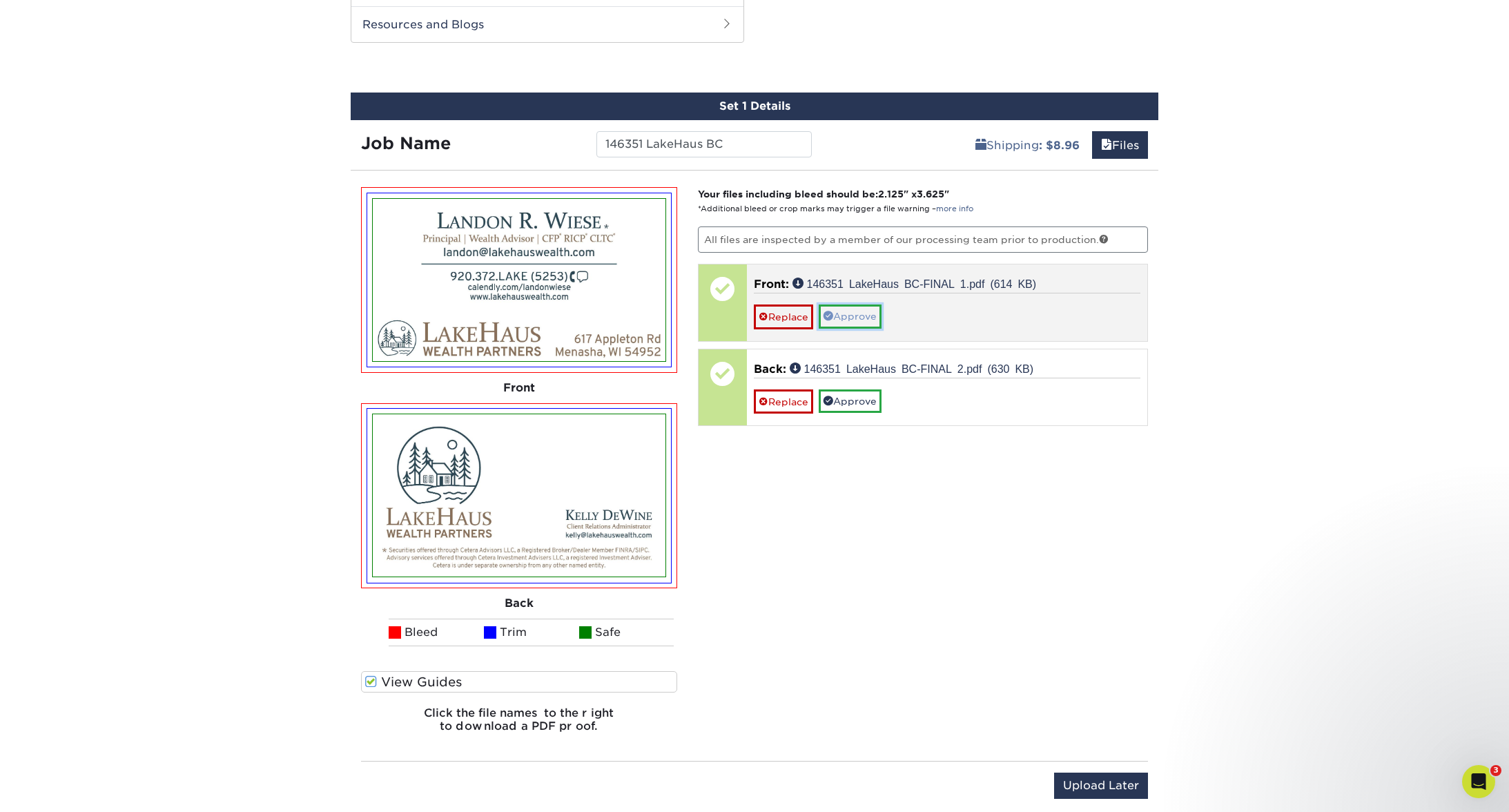
click at [855, 318] on link "Approve" at bounding box center [850, 315] width 63 height 23
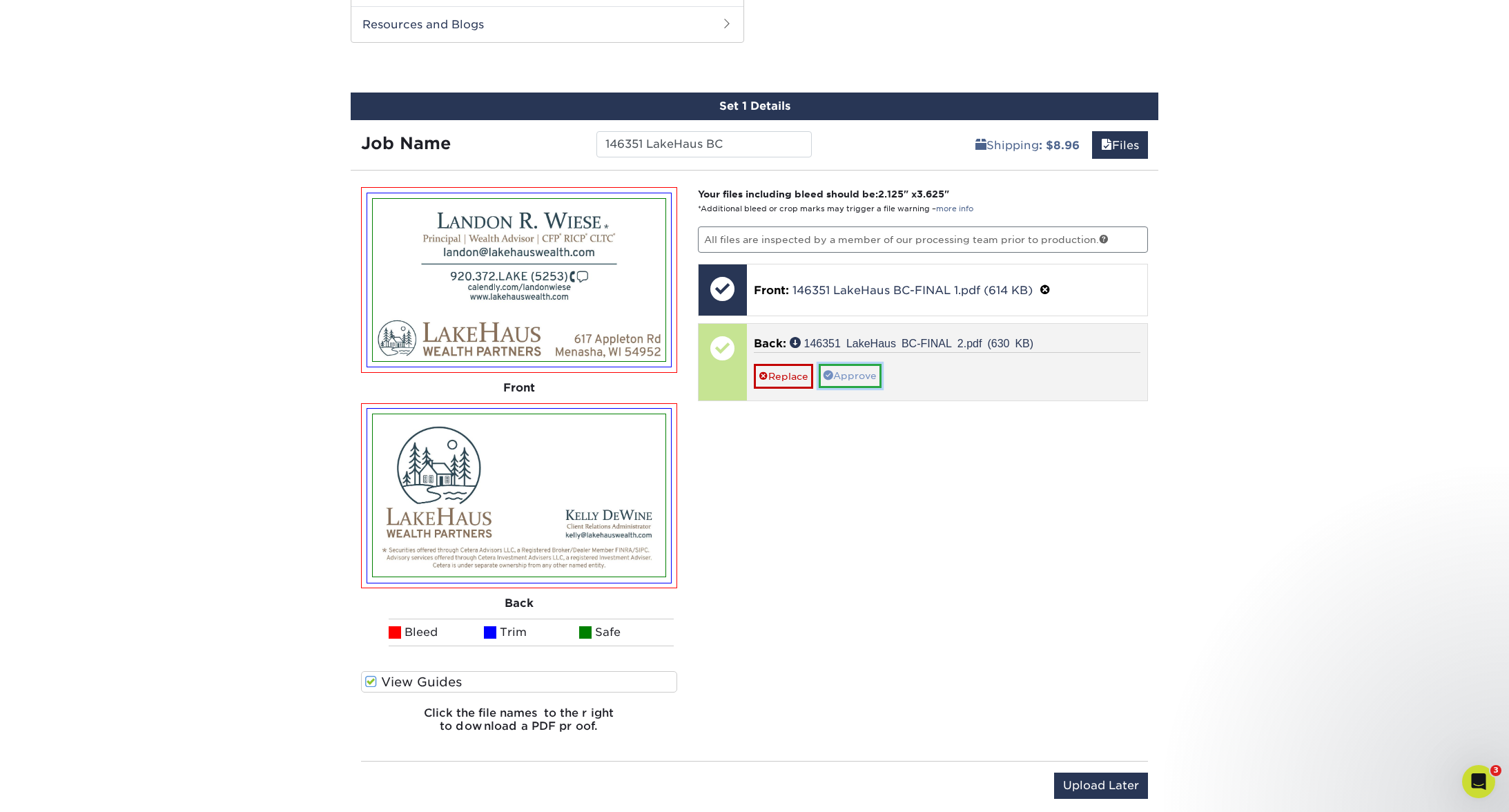
click at [851, 371] on link "Approve" at bounding box center [850, 375] width 63 height 23
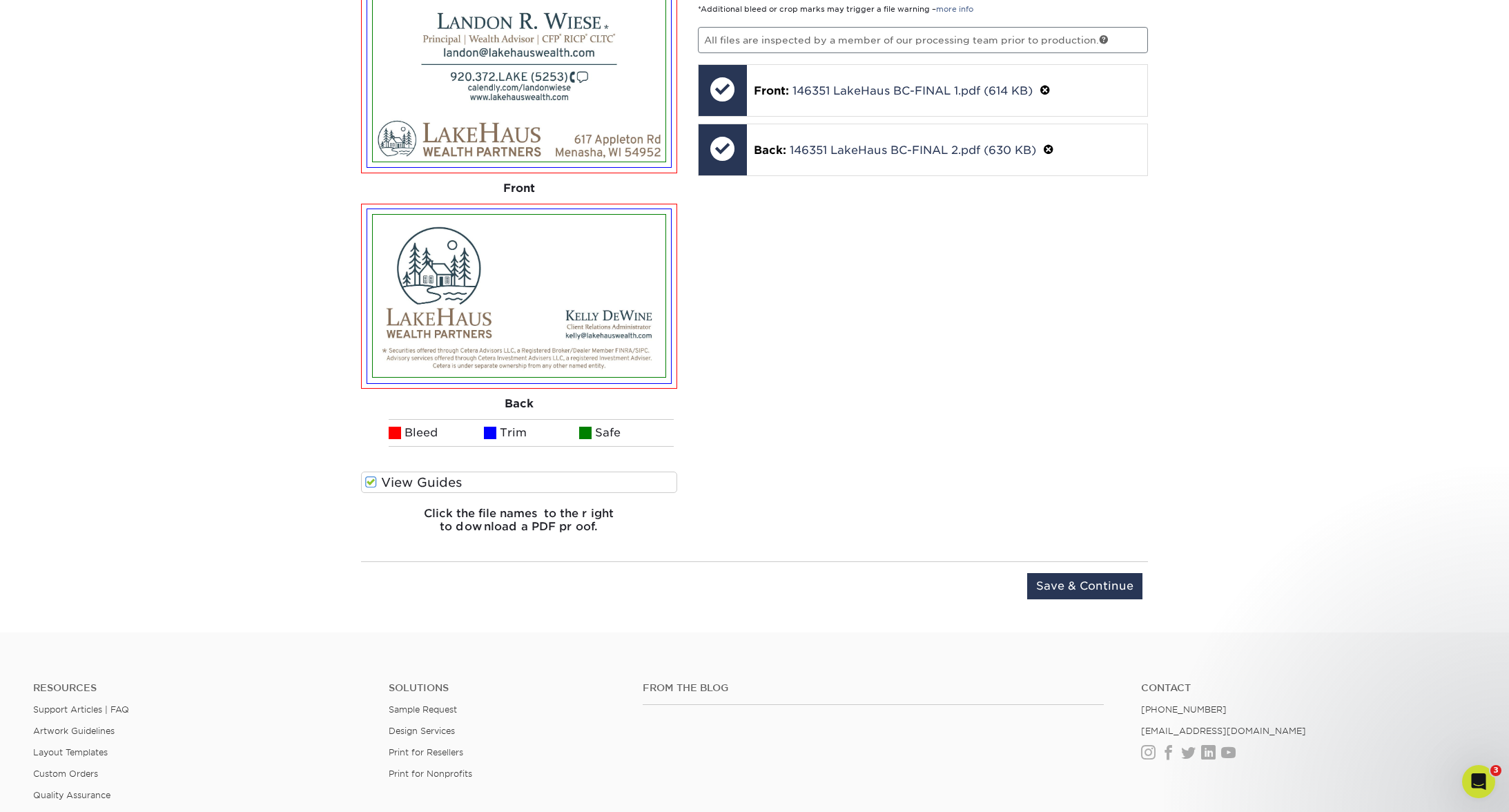
scroll to position [990, 0]
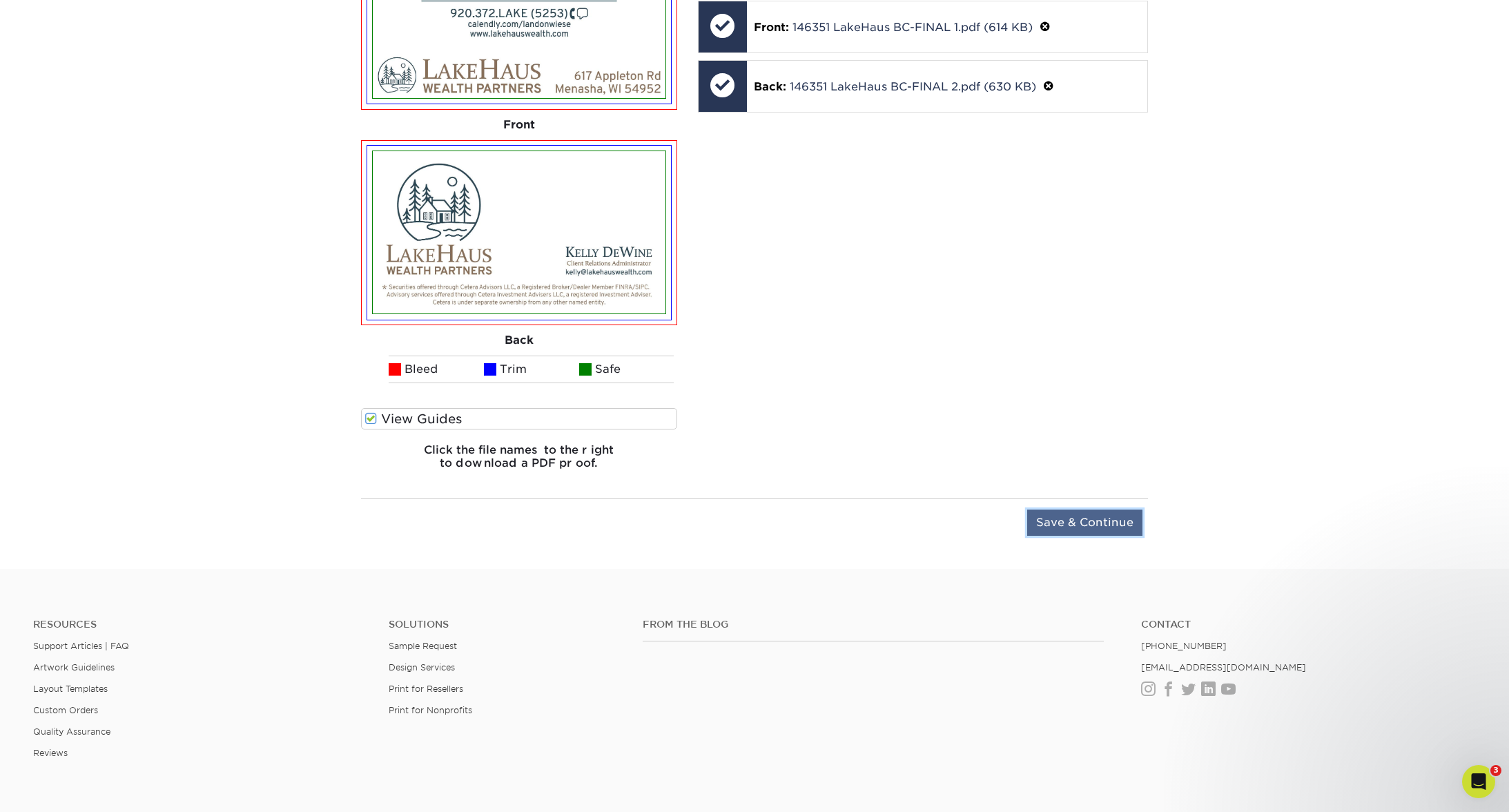
click at [1051, 515] on input "Save & Continue" at bounding box center [1085, 522] width 115 height 26
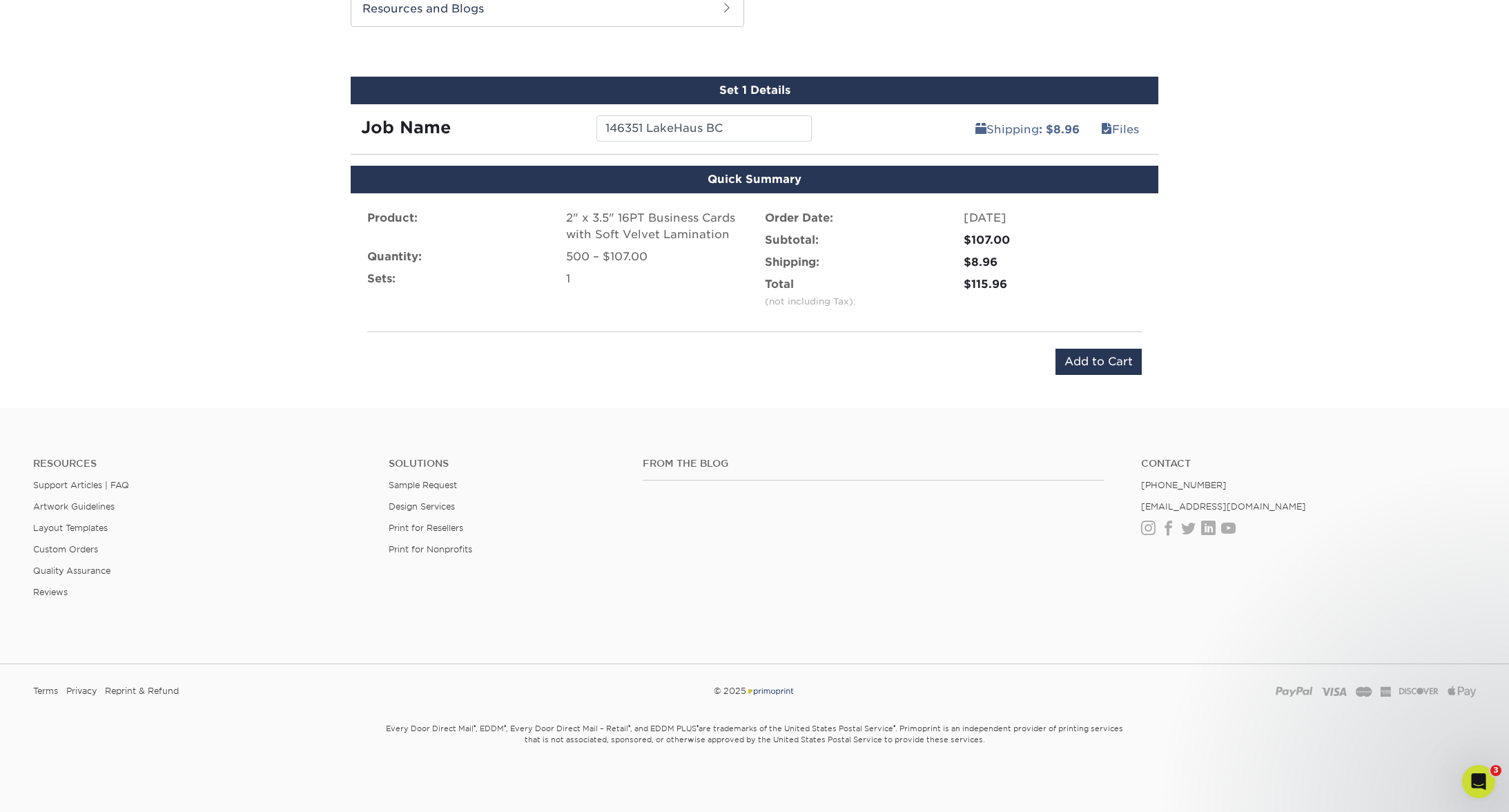
scroll to position [742, 0]
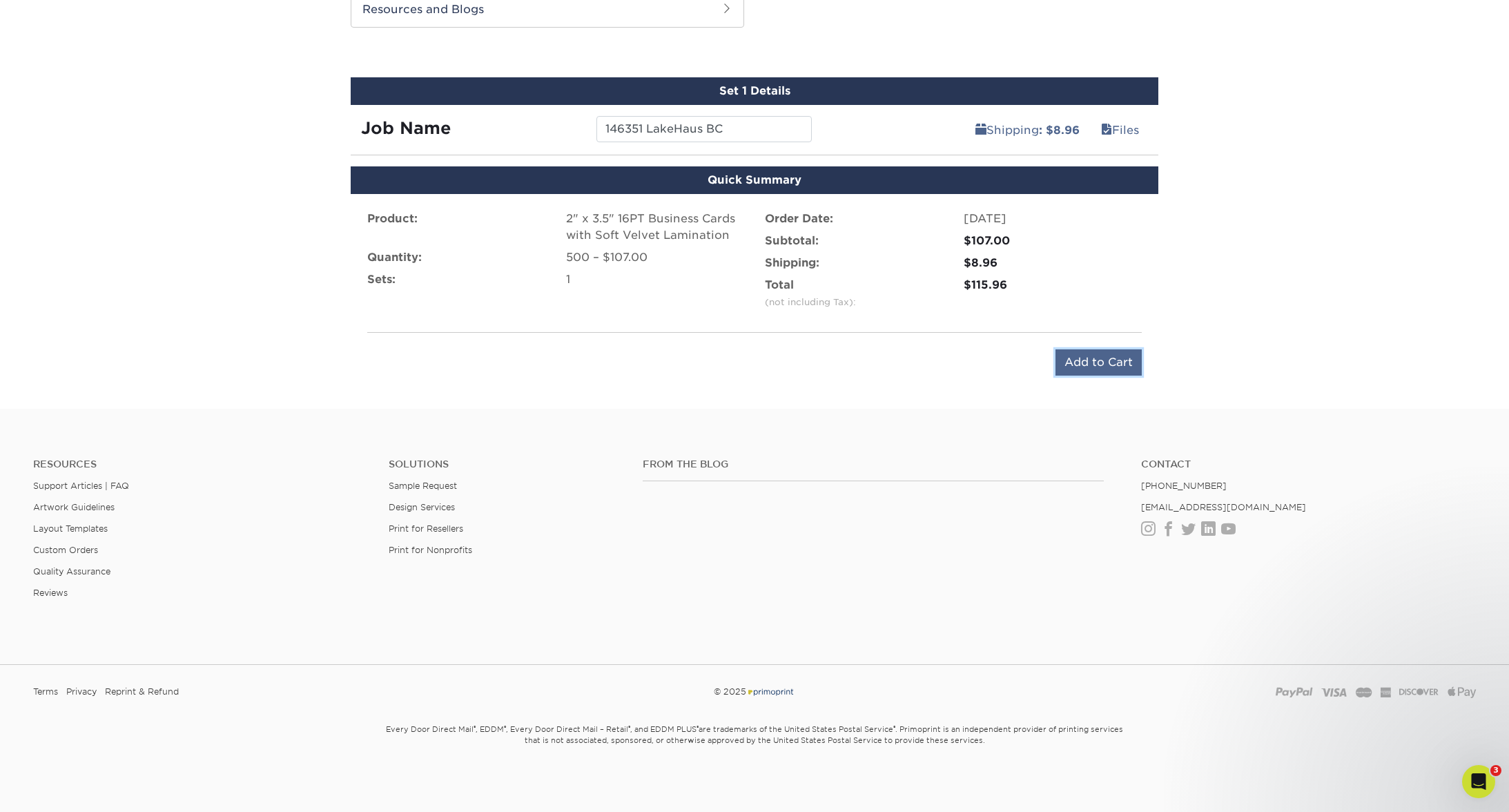
click at [1113, 369] on input "Add to Cart" at bounding box center [1099, 362] width 86 height 26
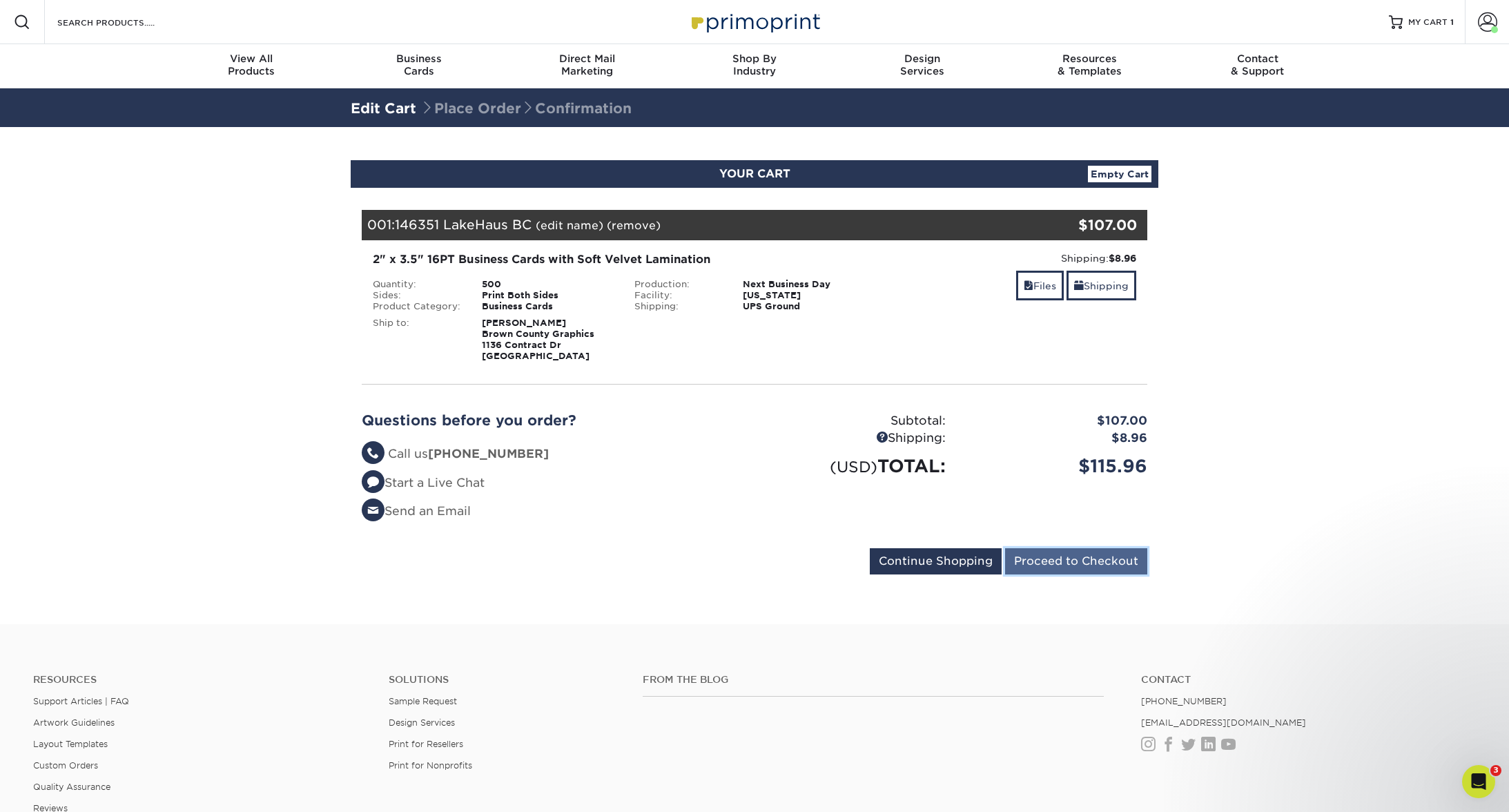
click at [1060, 550] on input "Proceed to Checkout" at bounding box center [1076, 561] width 142 height 26
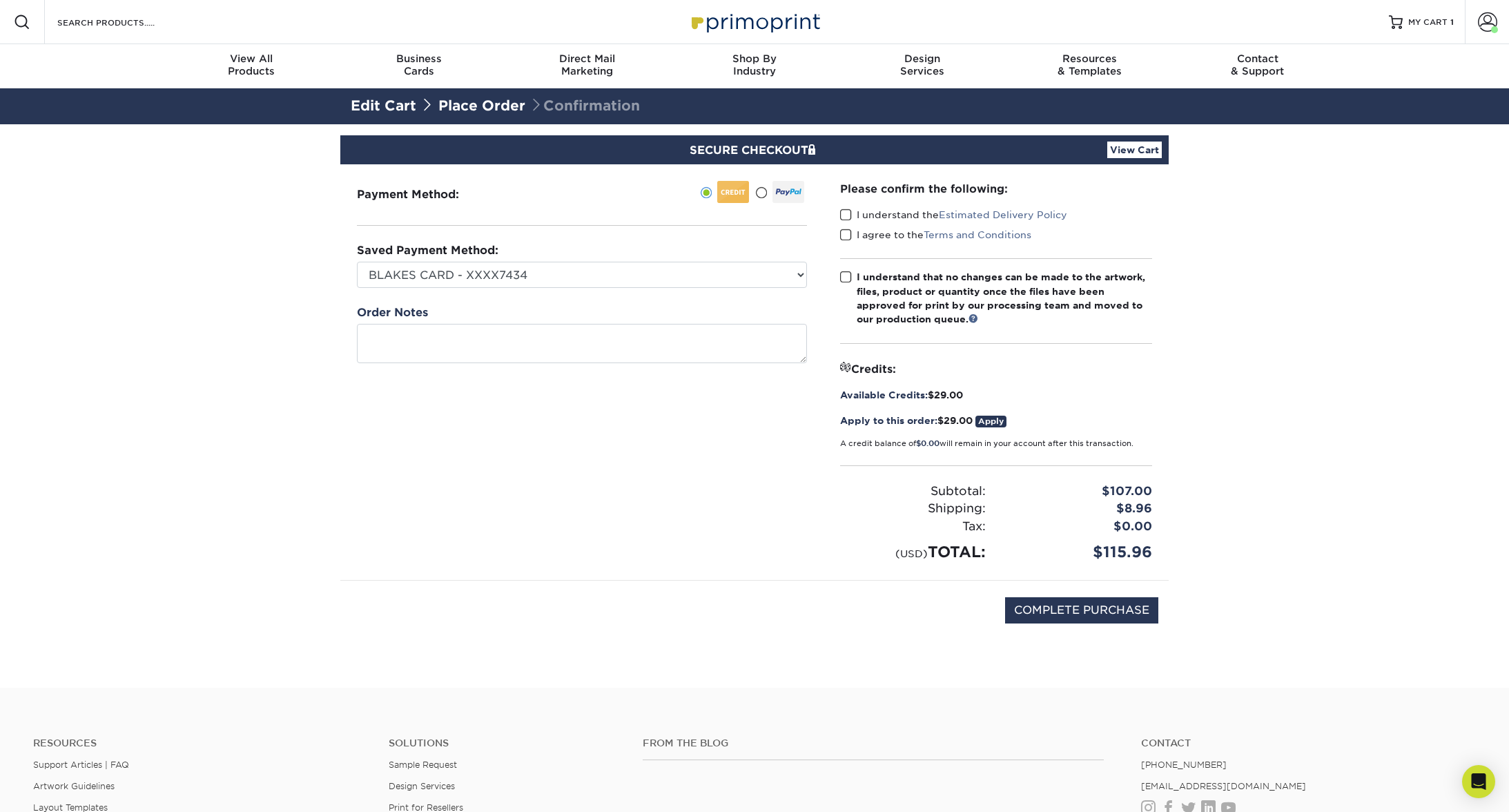
drag, startPoint x: 901, startPoint y: 215, endPoint x: 897, endPoint y: 231, distance: 16.5
click at [901, 215] on label "I understand the Estimated Delivery Policy" at bounding box center [954, 214] width 227 height 14
click at [0, 0] on input "I understand the Estimated Delivery Policy" at bounding box center [0, 0] width 0 height 0
click at [893, 235] on label "I agree to the Terms and Conditions" at bounding box center [935, 234] width 191 height 14
click at [0, 0] on input "I agree to the Terms and Conditions" at bounding box center [0, 0] width 0 height 0
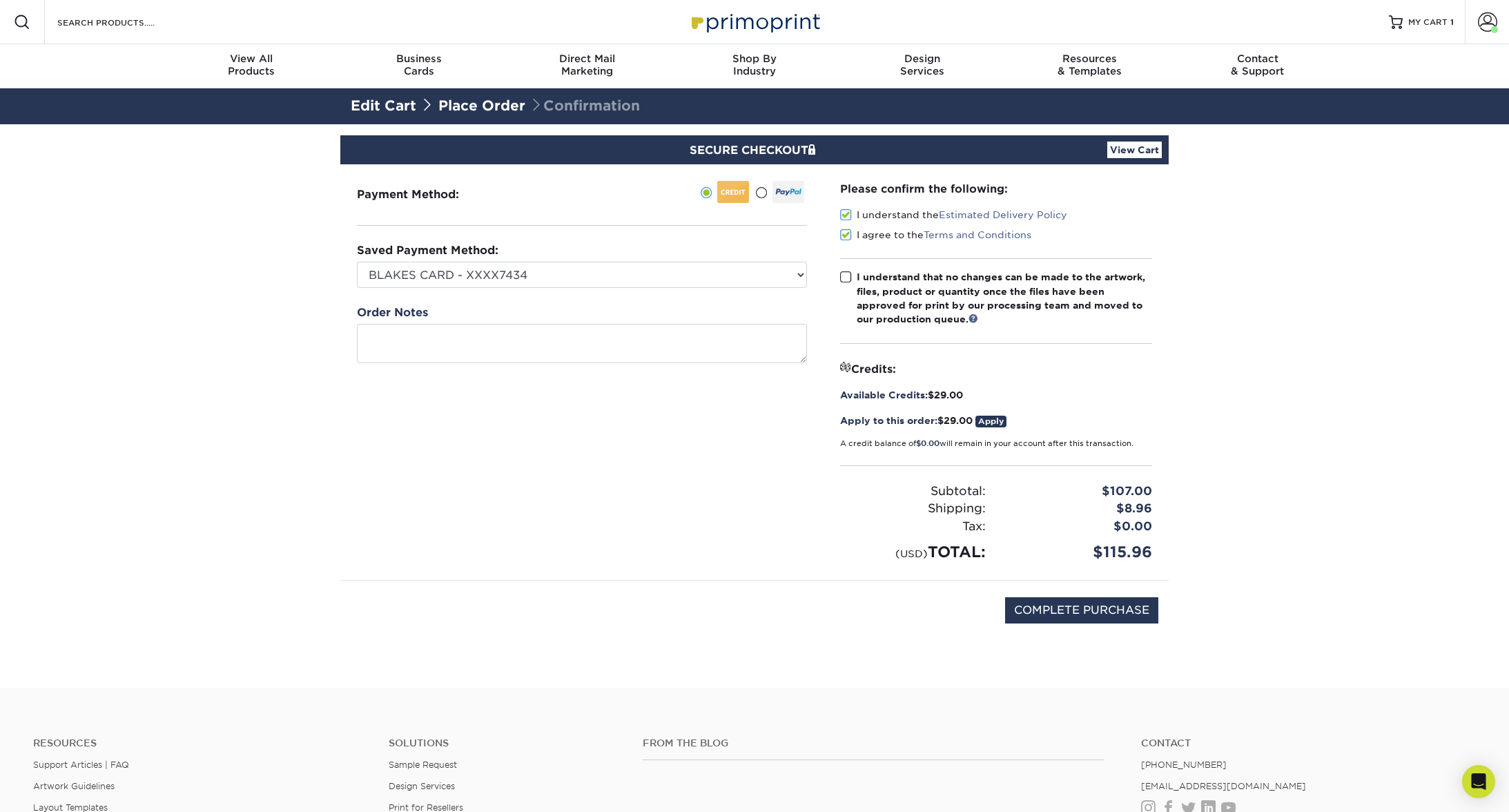
drag, startPoint x: 868, startPoint y: 280, endPoint x: 883, endPoint y: 294, distance: 20.5
click at [869, 280] on div "I understand that no changes can be made to the artwork, files, product or quan…" at bounding box center [1004, 298] width 295 height 57
click at [0, 0] on input "I understand that no changes can be made to the artwork, files, product or quan…" at bounding box center [0, 0] width 0 height 0
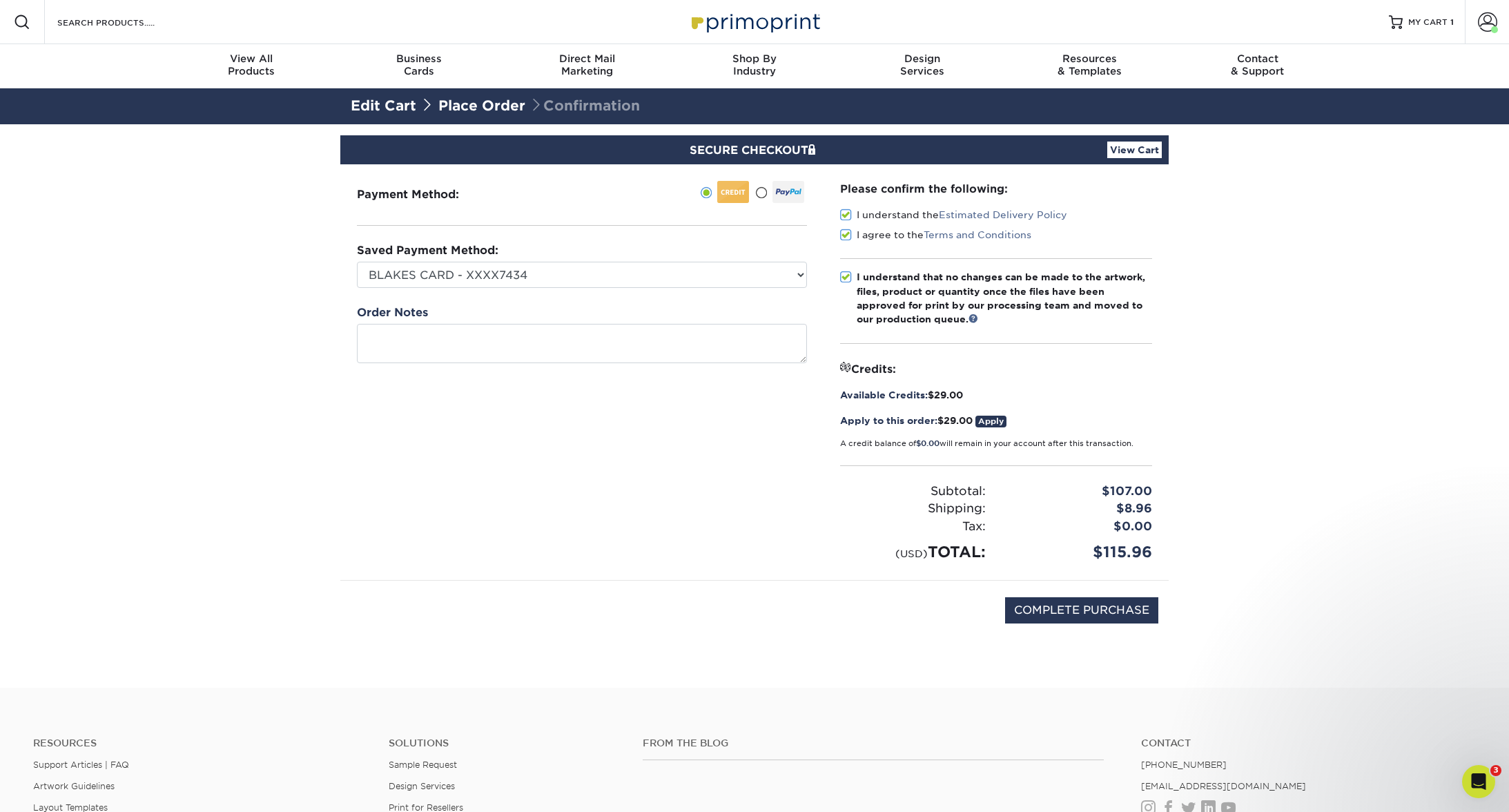
click at [1128, 160] on div "SECURE CHECKOUT View Cart" at bounding box center [754, 150] width 828 height 29
click at [1128, 151] on link "View Cart" at bounding box center [1135, 150] width 54 height 17
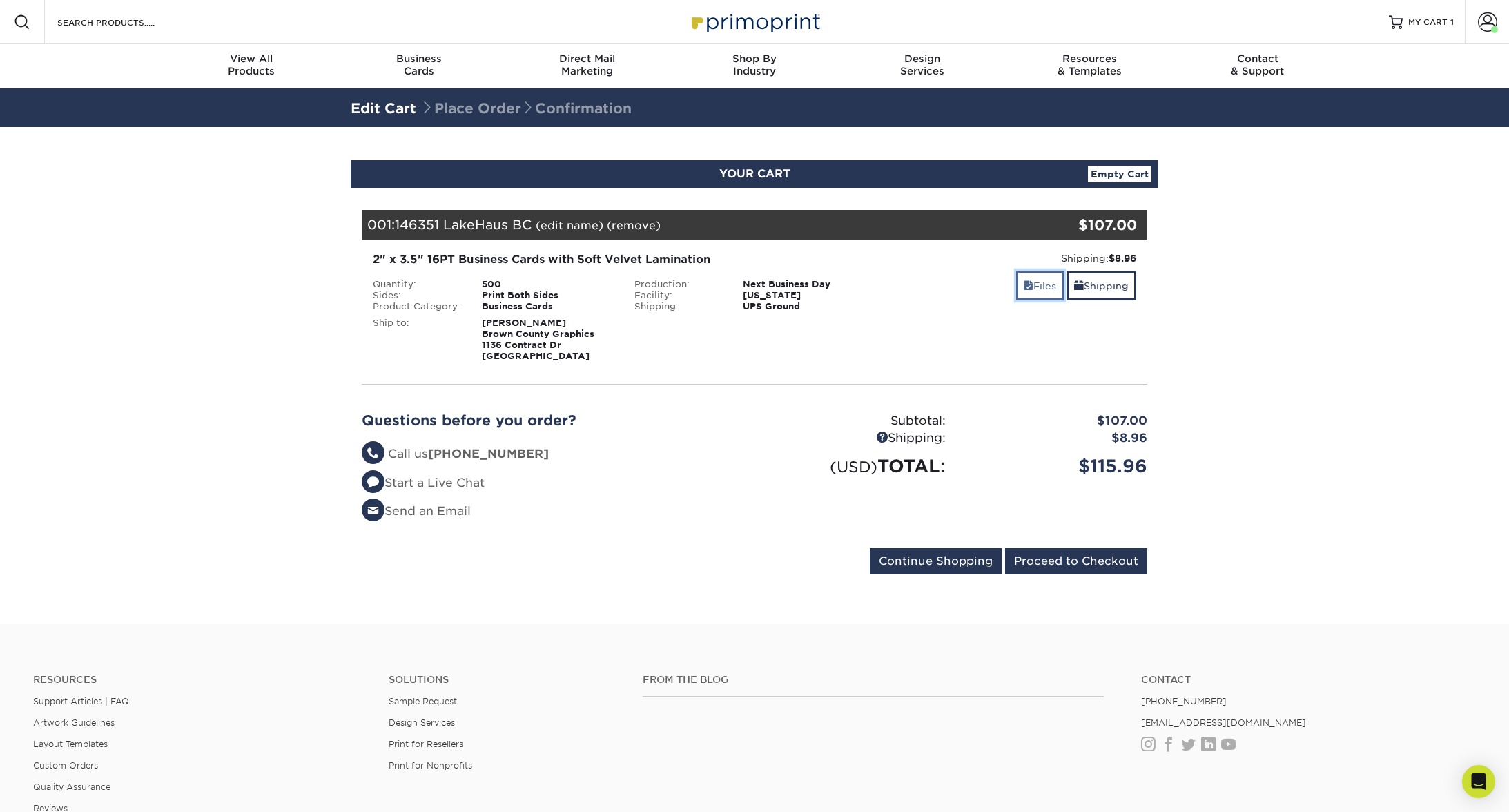
click at [1049, 295] on link "Files" at bounding box center [1040, 285] width 48 height 30
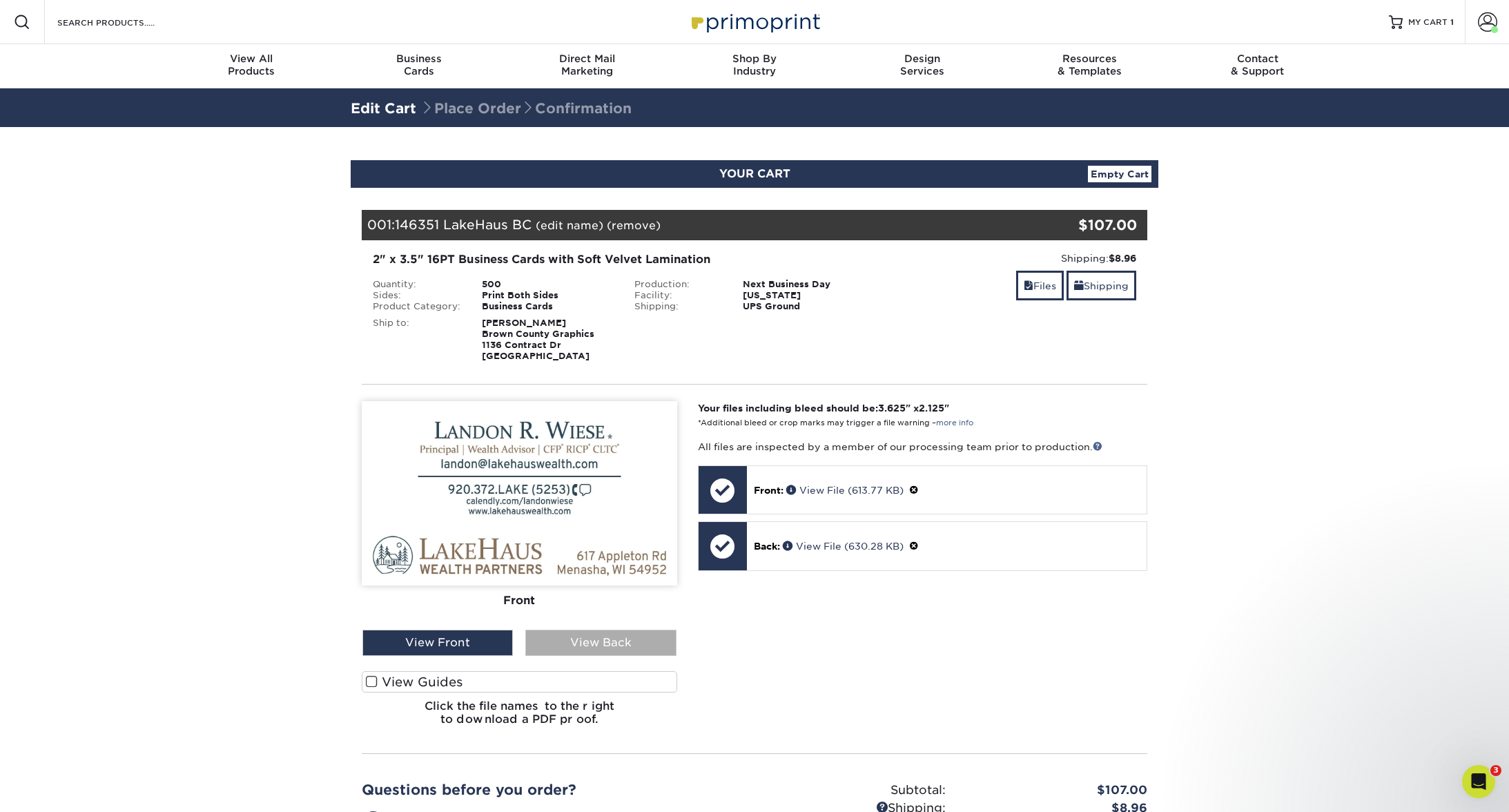
click at [608, 627] on div "Front Back" at bounding box center [519, 515] width 315 height 229
click at [505, 639] on div "View Front" at bounding box center [438, 642] width 150 height 26
click at [542, 638] on div "View Back" at bounding box center [601, 642] width 150 height 26
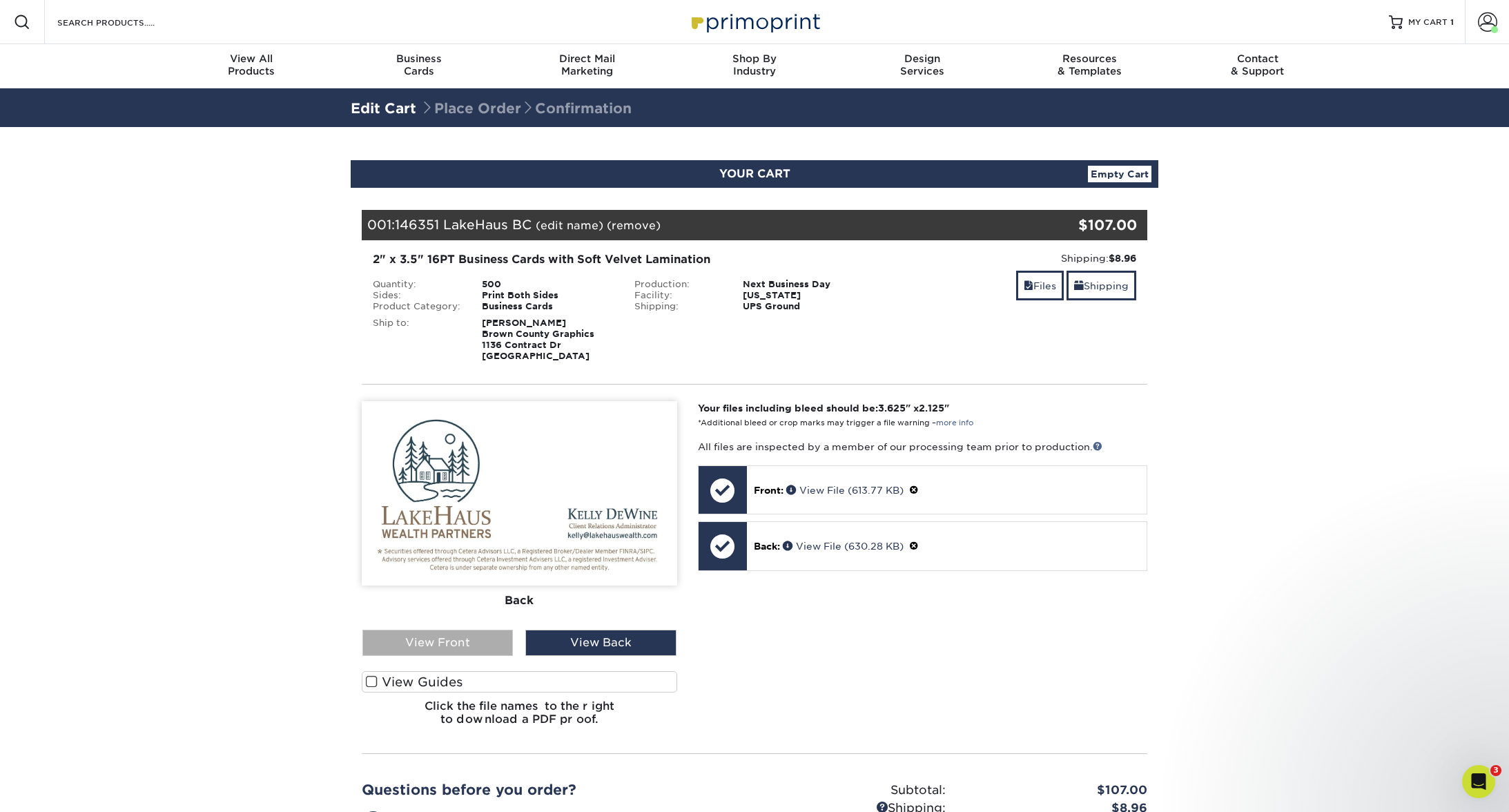
drag, startPoint x: 470, startPoint y: 646, endPoint x: 540, endPoint y: 650, distance: 70.1
click at [471, 646] on div "View Front" at bounding box center [438, 642] width 150 height 26
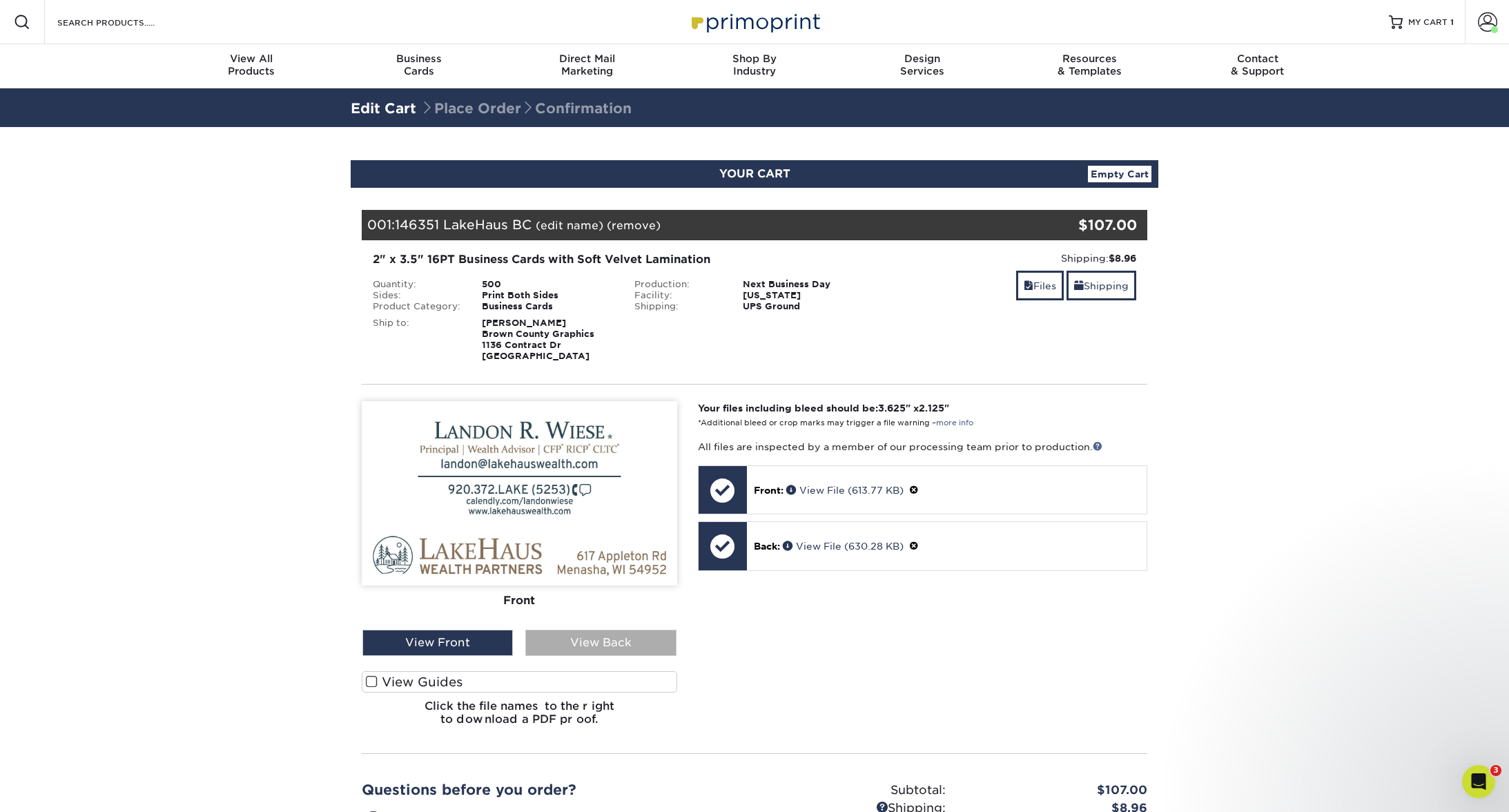
click at [550, 648] on div "View Back" at bounding box center [601, 642] width 150 height 26
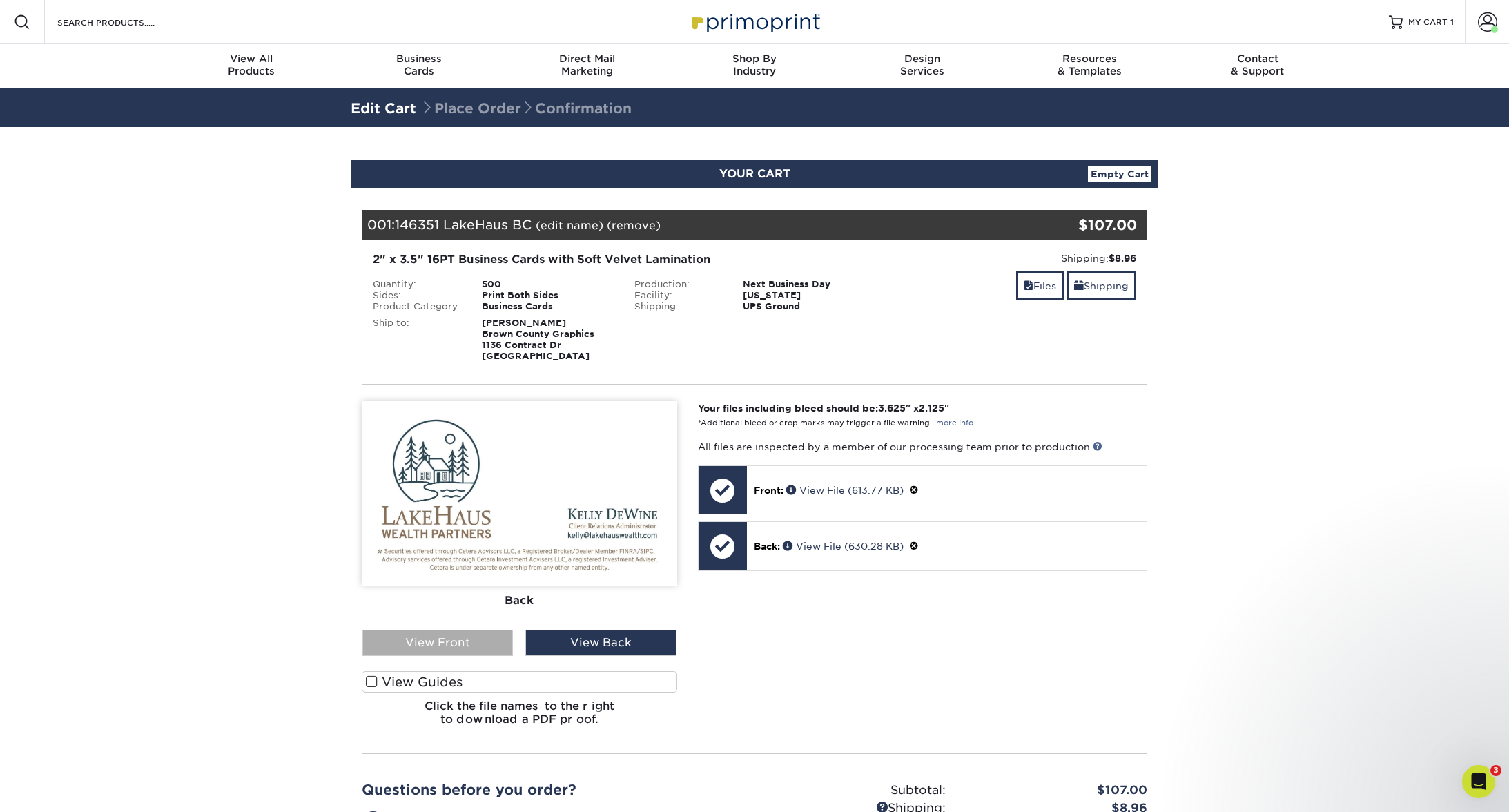
click at [458, 647] on div "View Front" at bounding box center [438, 642] width 150 height 26
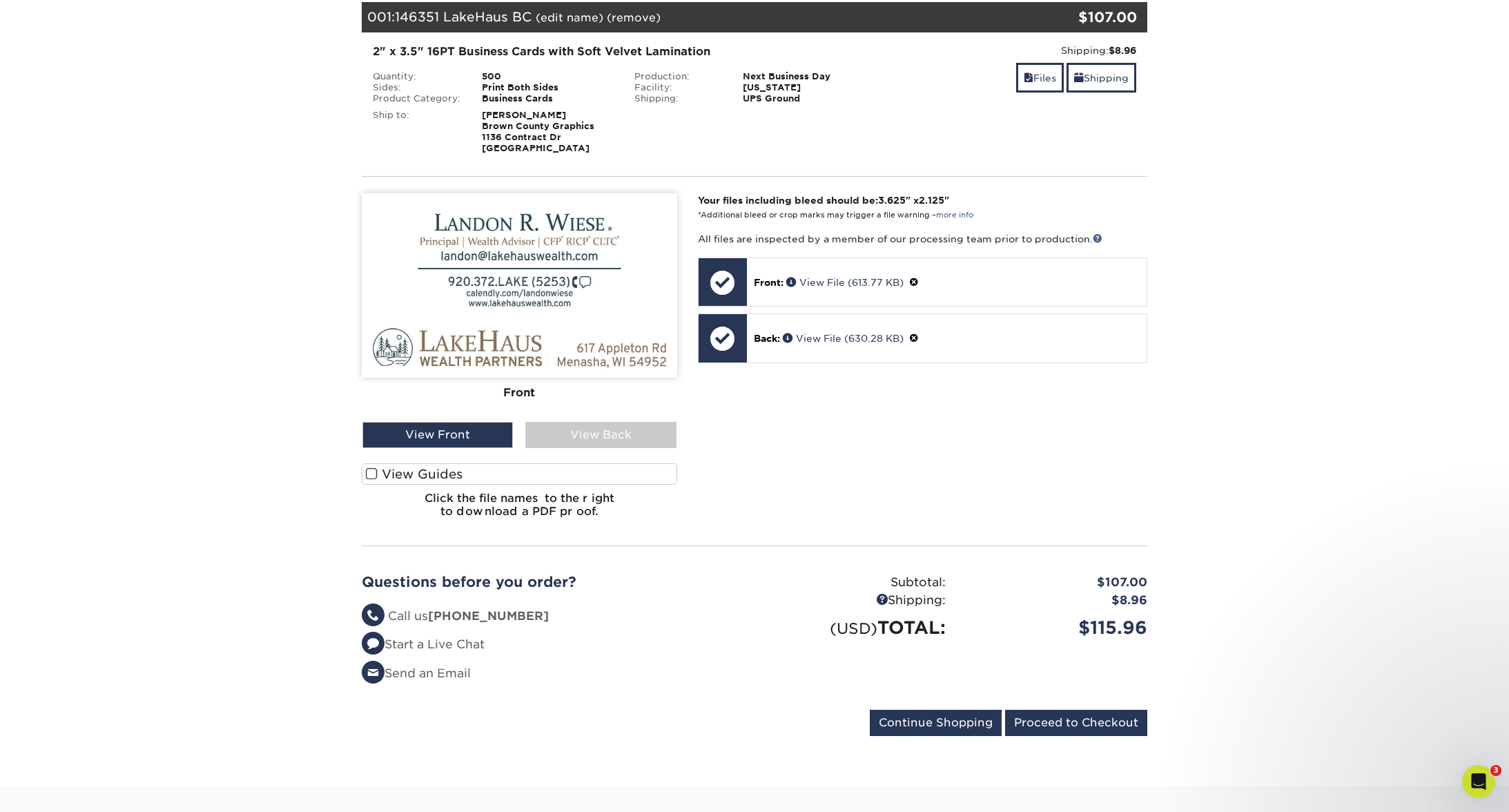
scroll to position [216, 0]
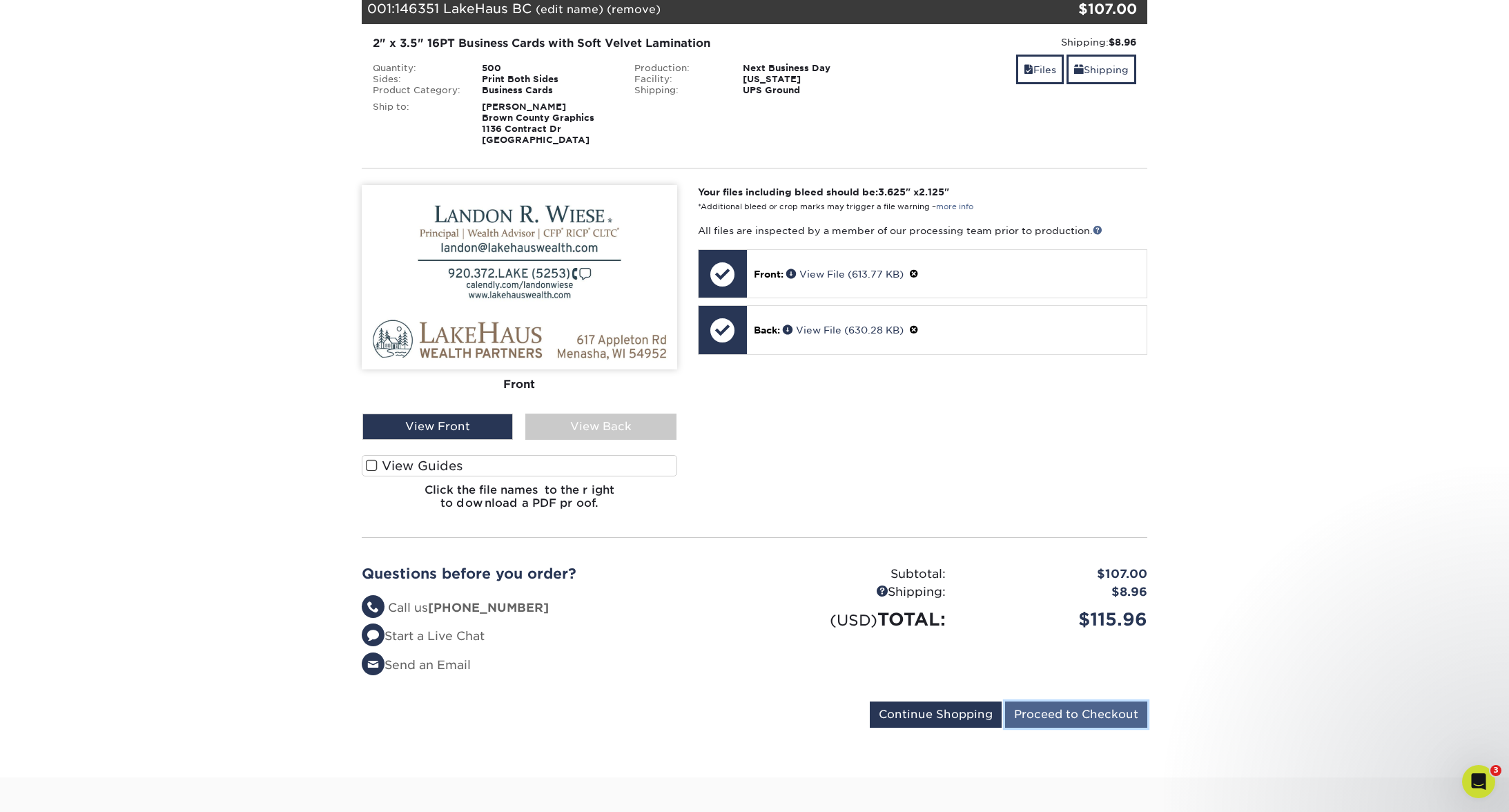
click at [1066, 715] on input "Proceed to Checkout" at bounding box center [1076, 714] width 142 height 26
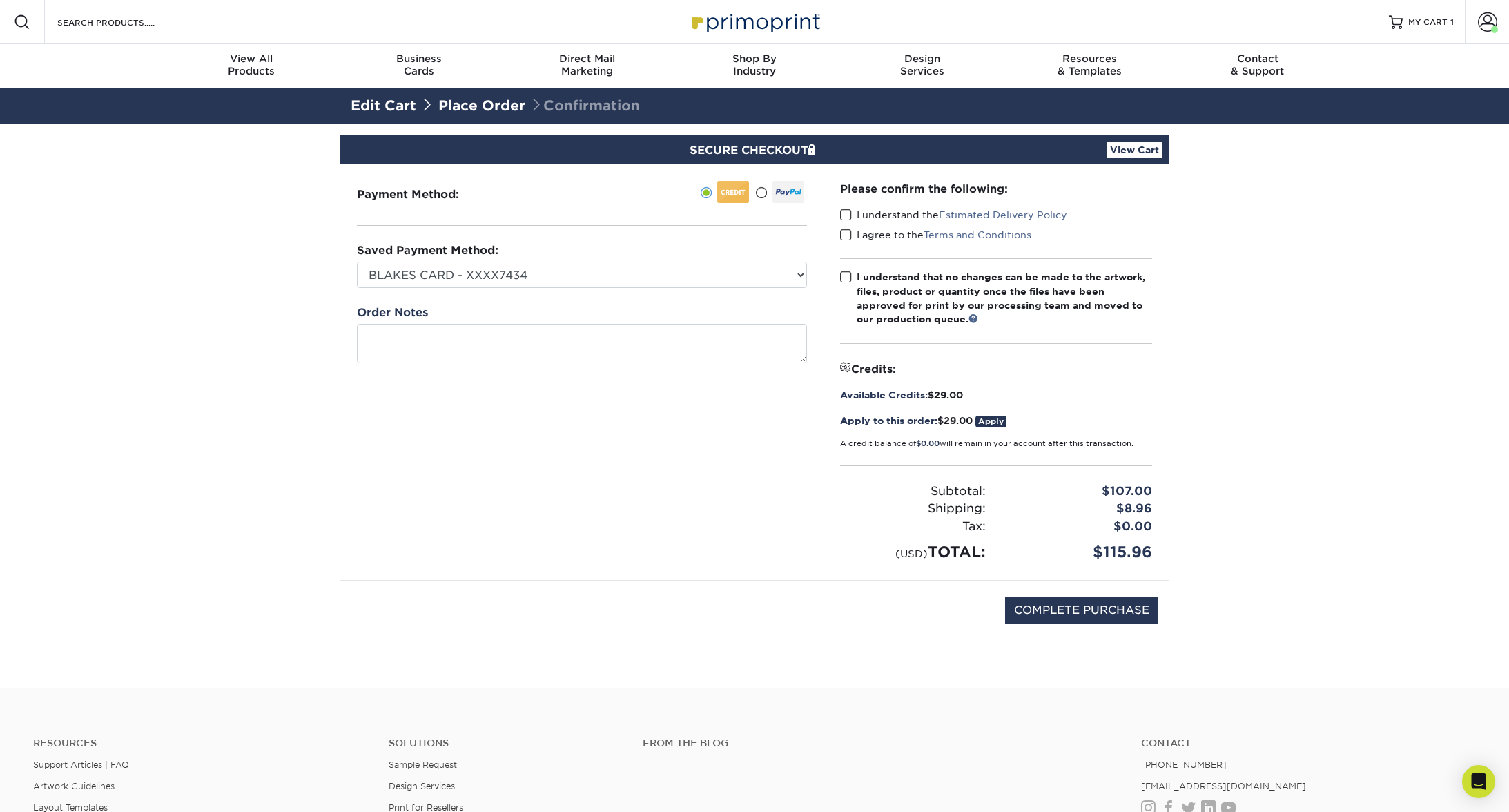
drag, startPoint x: 899, startPoint y: 214, endPoint x: 892, endPoint y: 229, distance: 16.6
click at [898, 214] on label "I understand the Estimated Delivery Policy" at bounding box center [954, 214] width 227 height 14
click at [0, 0] on input "I understand the Estimated Delivery Policy" at bounding box center [0, 0] width 0 height 0
drag, startPoint x: 892, startPoint y: 229, endPoint x: 891, endPoint y: 243, distance: 14.0
click at [892, 229] on label "I agree to the Terms and Conditions" at bounding box center [935, 234] width 191 height 14
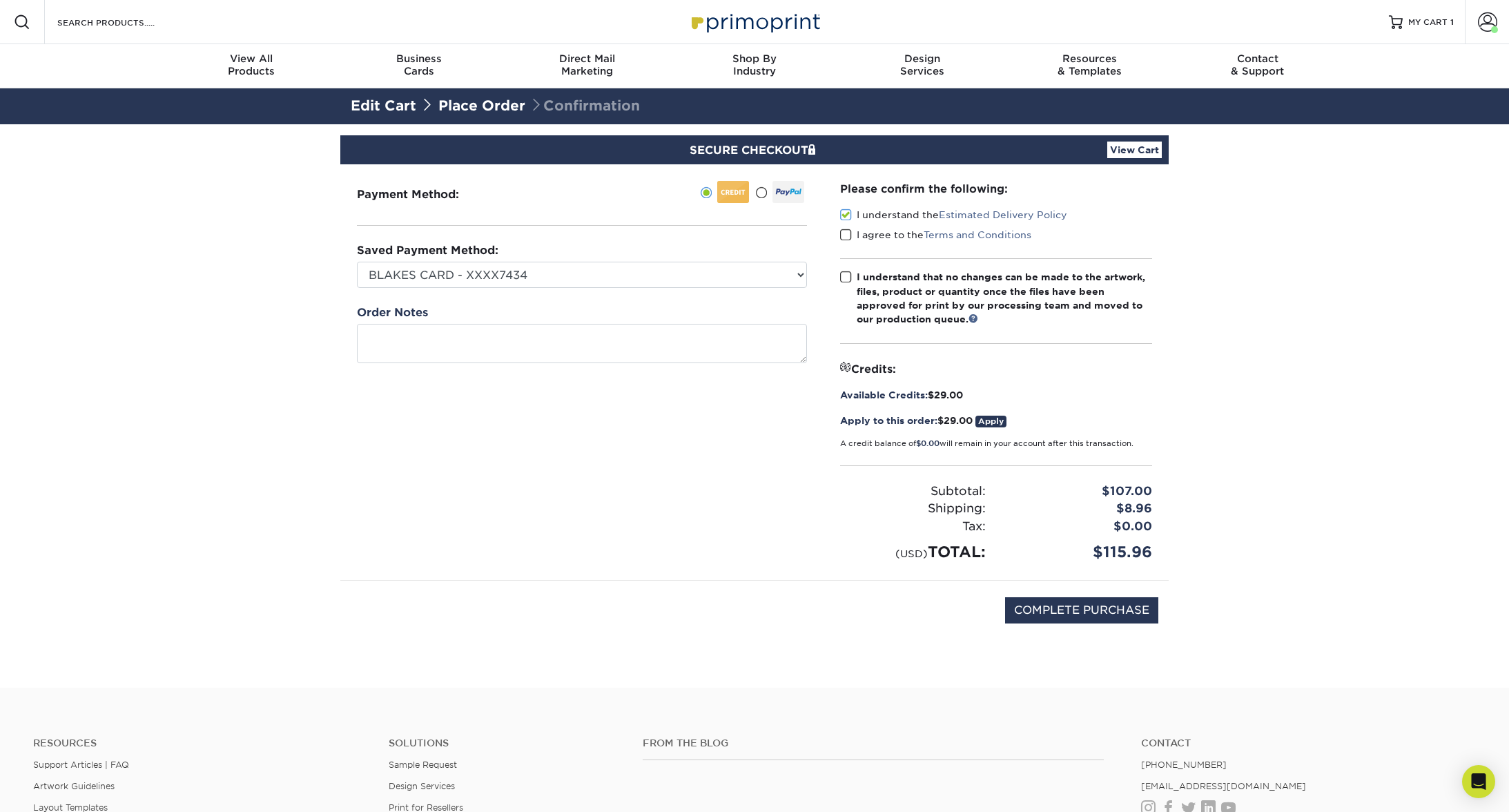
click at [0, 0] on input "I agree to the Terms and Conditions" at bounding box center [0, 0] width 0 height 0
click at [878, 274] on div "I understand that no changes can be made to the artwork, files, product or quan…" at bounding box center [1004, 298] width 295 height 57
click at [0, 0] on input "I understand that no changes can be made to the artwork, files, product or quan…" at bounding box center [0, 0] width 0 height 0
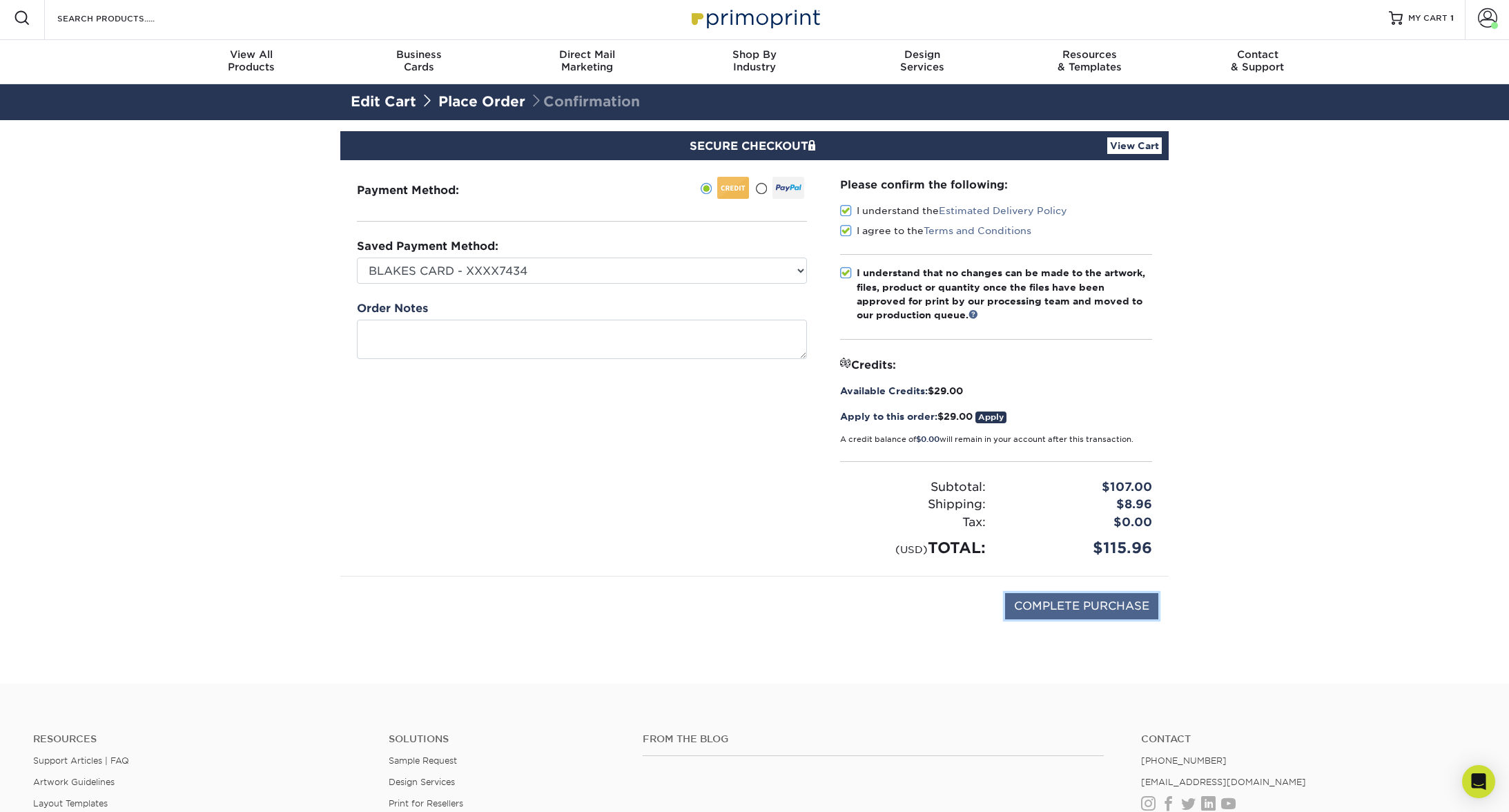
click at [1123, 610] on input "COMPLETE PURCHASE" at bounding box center [1082, 606] width 154 height 26
type input "PROCESSING, PLEASE WAIT..."
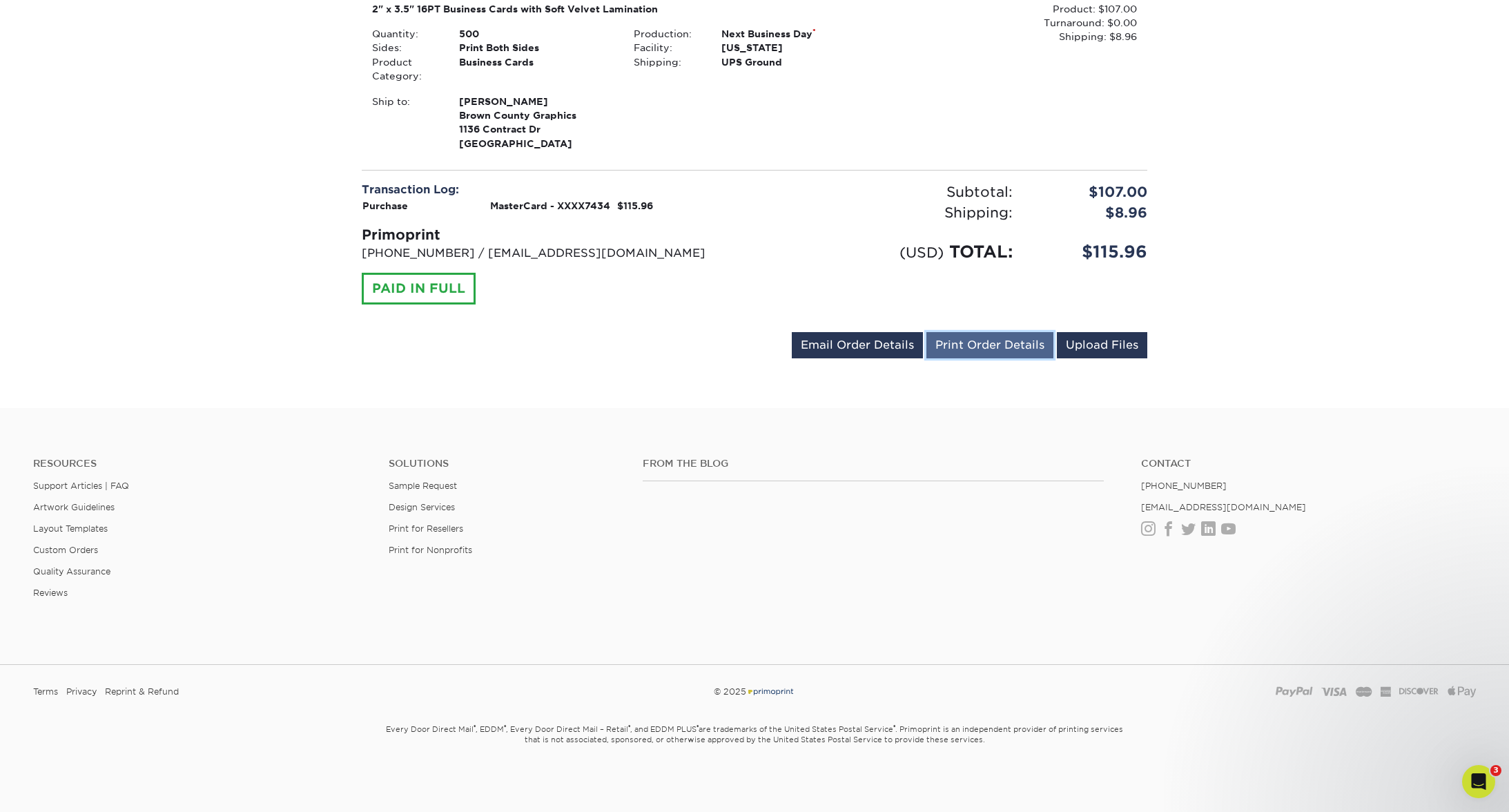
click at [969, 347] on link "Print Order Details" at bounding box center [990, 345] width 127 height 26
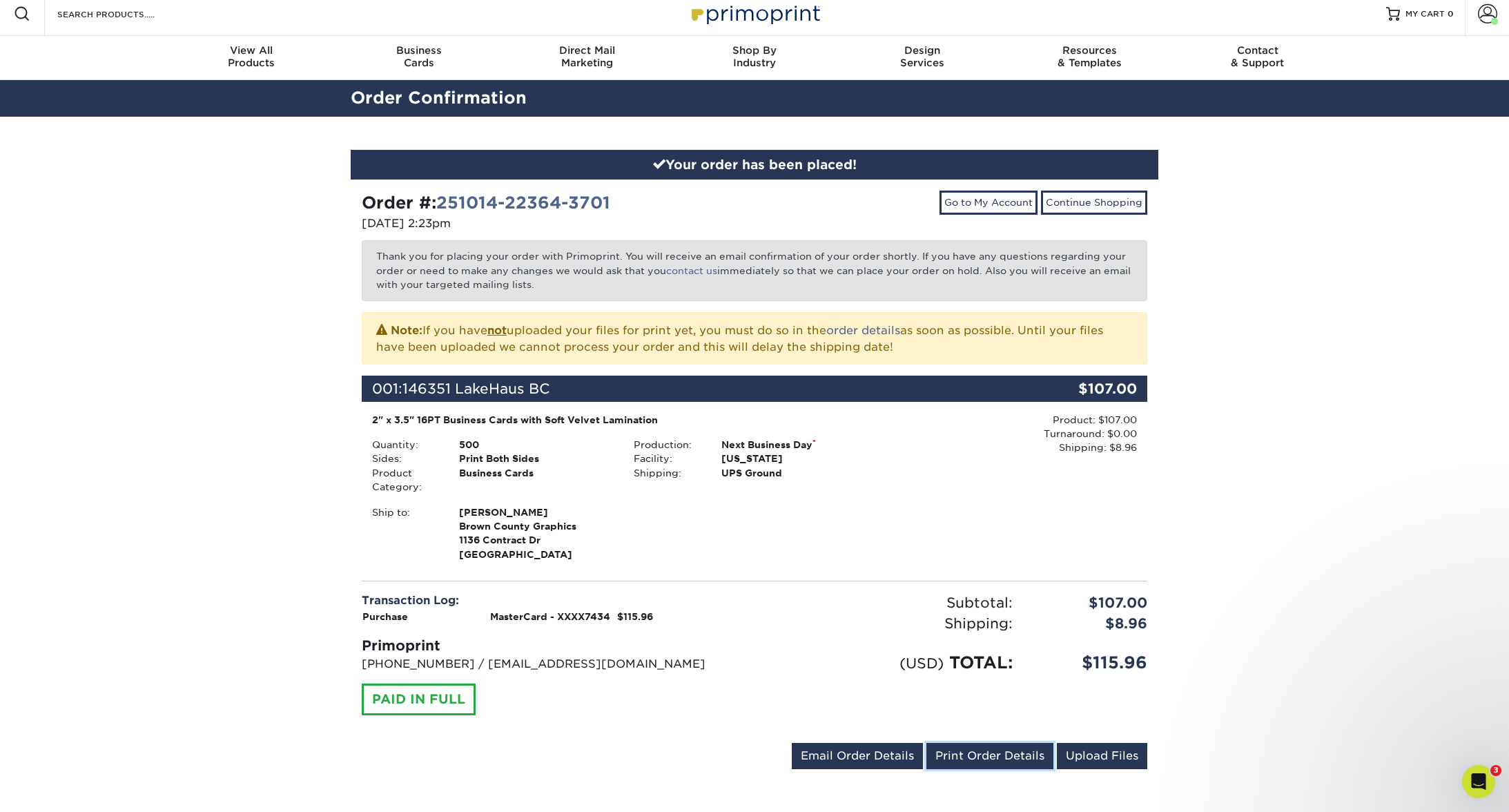
scroll to position [7, 0]
